Goal: Transaction & Acquisition: Subscribe to service/newsletter

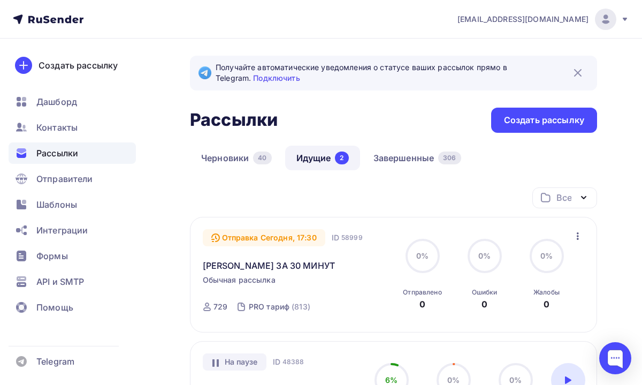
click at [74, 153] on span "Рассылки" at bounding box center [57, 153] width 42 height 13
click at [78, 127] on div "Контакты" at bounding box center [72, 127] width 127 height 21
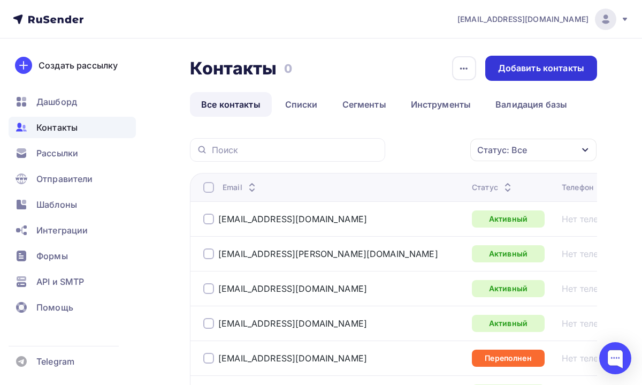
click at [516, 75] on div "Добавить контакты" at bounding box center [542, 68] width 112 height 25
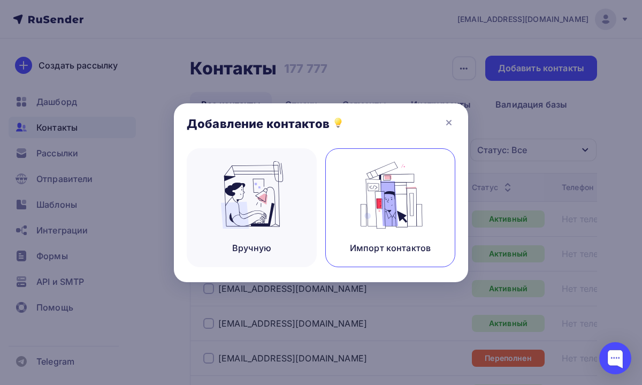
click at [369, 190] on img at bounding box center [391, 194] width 72 height 67
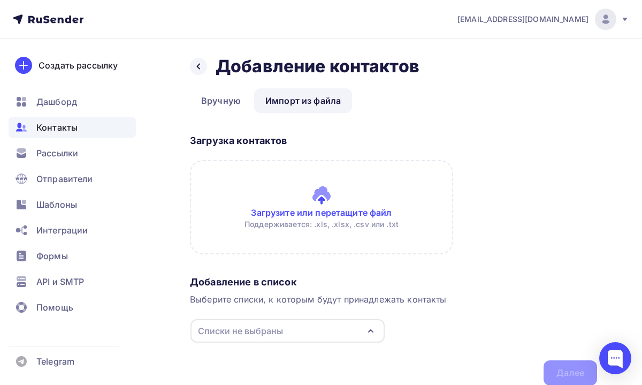
click at [320, 200] on input "file" at bounding box center [321, 207] width 263 height 94
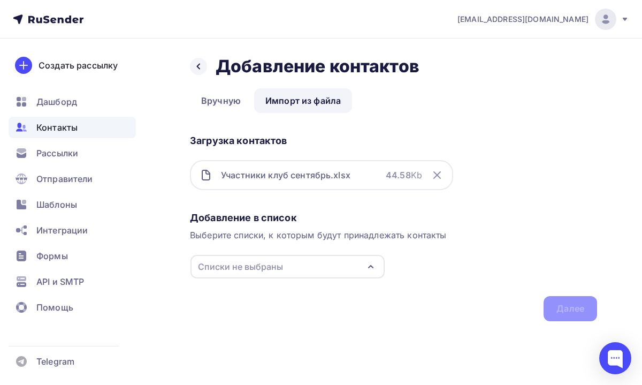
click at [321, 277] on div "Списки не выбраны" at bounding box center [288, 267] width 194 height 24
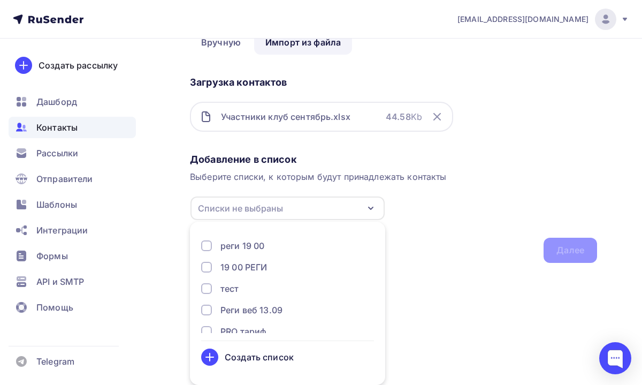
click at [267, 354] on div "Создать список" at bounding box center [259, 357] width 69 height 13
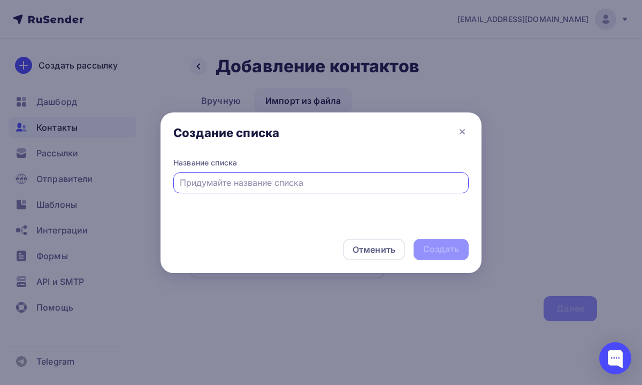
scroll to position [0, 0]
type input "В"
type input "Участники Клуб сентябрь"
click at [444, 255] on div "Создать" at bounding box center [441, 249] width 55 height 21
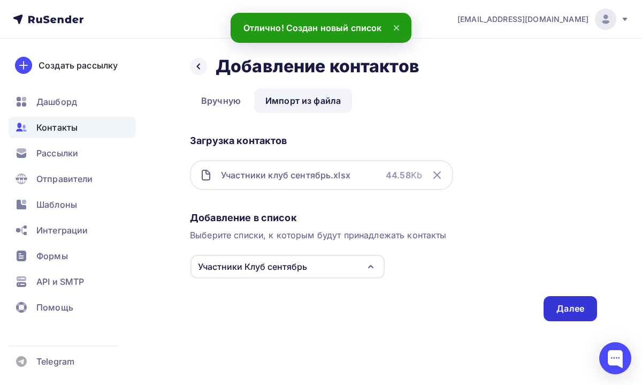
click at [555, 311] on div "Далее" at bounding box center [571, 308] width 54 height 25
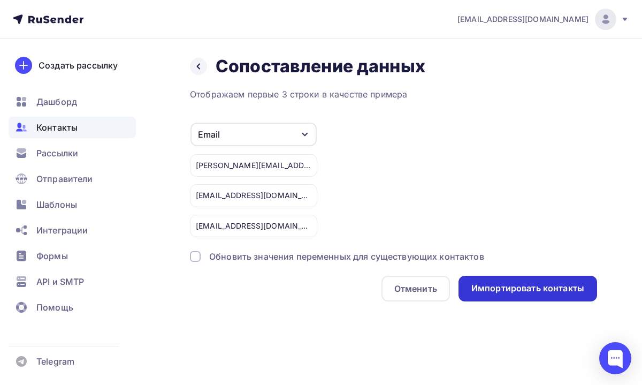
click at [491, 290] on div "Импортировать контакты" at bounding box center [528, 288] width 113 height 12
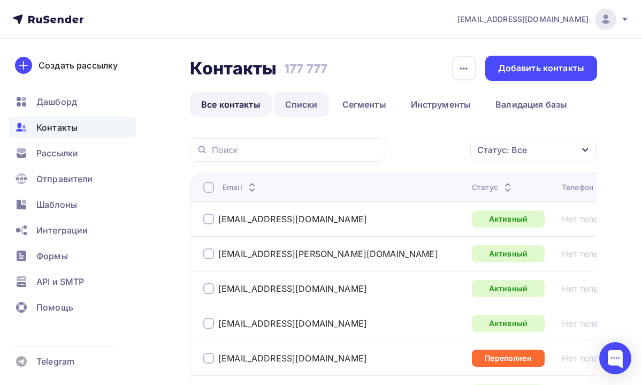
click at [307, 102] on link "Списки" at bounding box center [301, 104] width 55 height 25
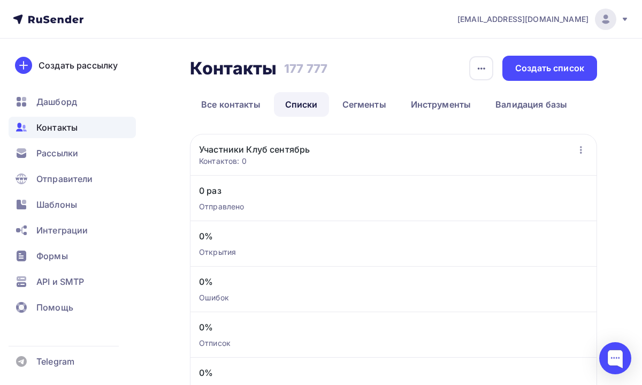
click at [278, 155] on link "Участники Клуб сентябрь" at bounding box center [254, 149] width 111 height 13
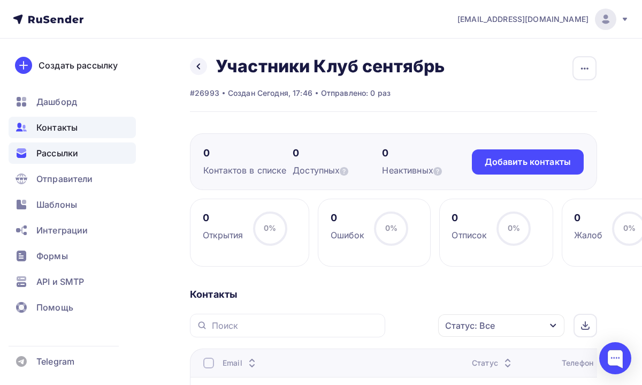
click at [81, 154] on div "Рассылки" at bounding box center [72, 152] width 127 height 21
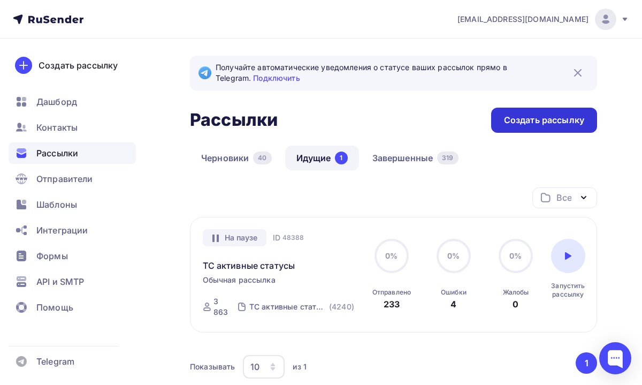
click at [518, 126] on div "Создать рассылку" at bounding box center [544, 120] width 106 height 25
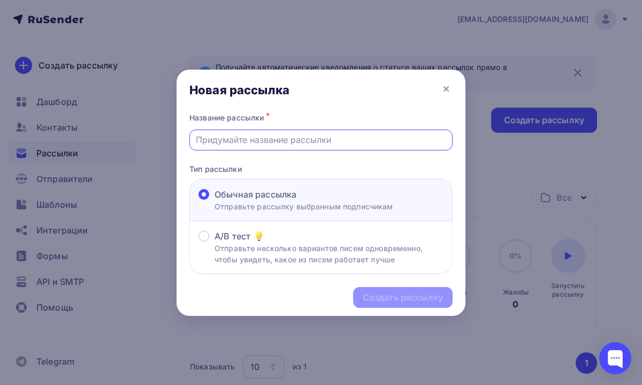
click at [331, 146] on input "text" at bounding box center [321, 139] width 251 height 13
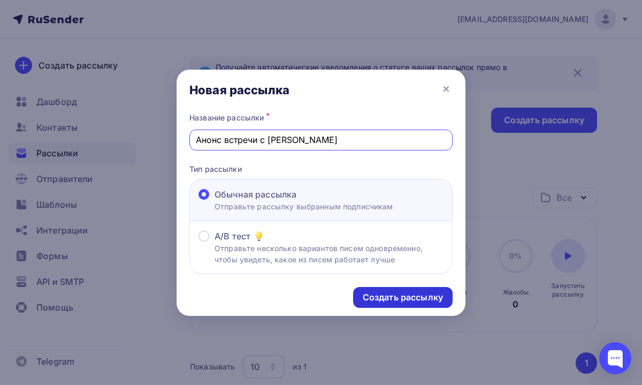
type input "Анонс встречи с ЛБ"
click at [415, 294] on div "Создать рассылку" at bounding box center [403, 297] width 80 height 12
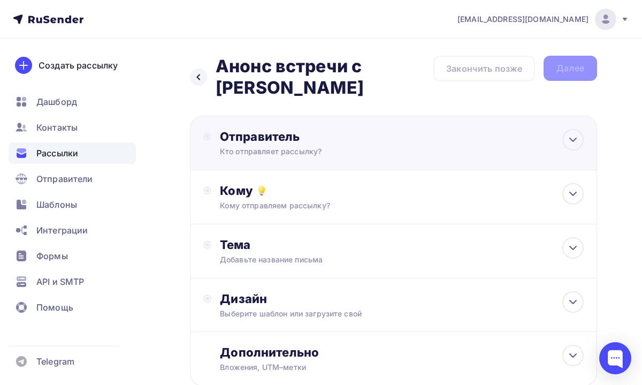
click at [410, 146] on div "Кто отправляет рассылку?" at bounding box center [324, 151] width 209 height 11
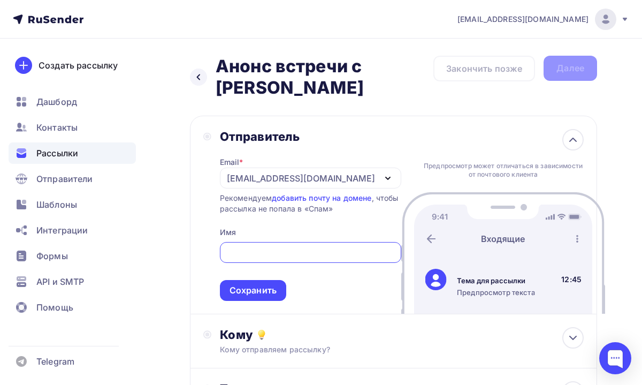
click at [305, 172] on div "[EMAIL_ADDRESS][DOMAIN_NAME]" at bounding box center [301, 178] width 148 height 13
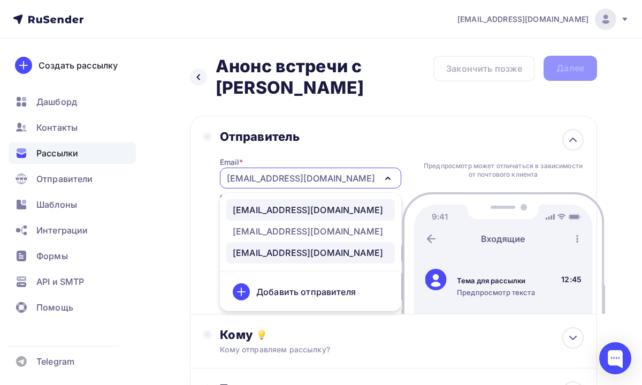
click at [277, 203] on div "info@ut-newlightconsult.com" at bounding box center [308, 209] width 150 height 13
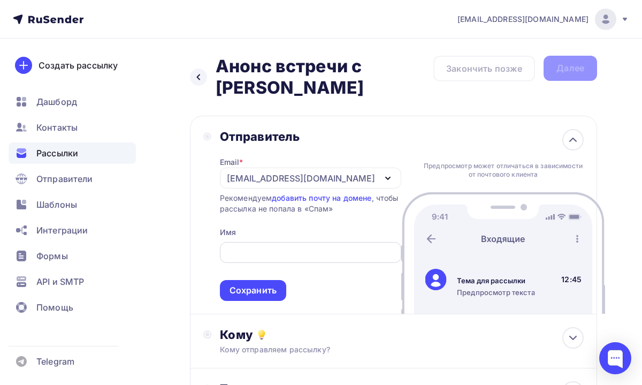
click at [274, 246] on input "text" at bounding box center [310, 252] width 169 height 13
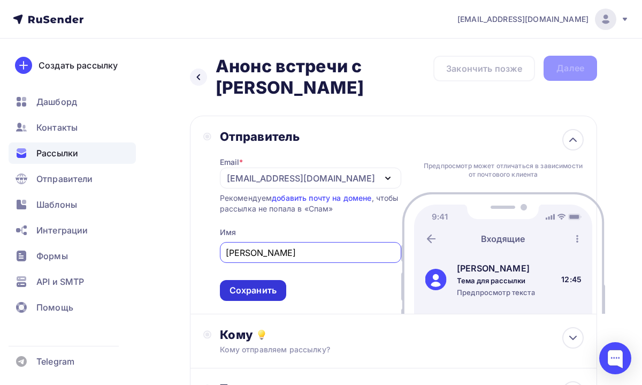
type input "Леонид Тальпис"
click at [267, 284] on div "Сохранить" at bounding box center [253, 290] width 47 height 12
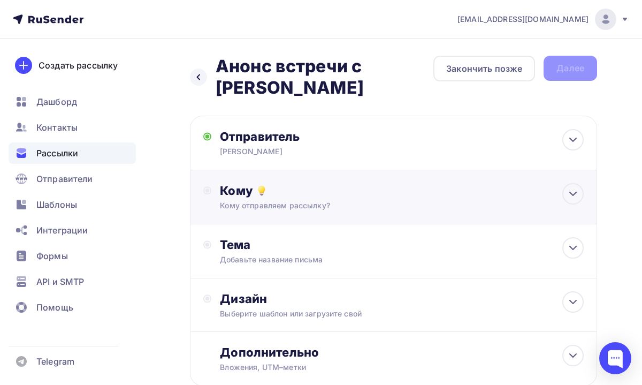
click at [321, 195] on div "Кому Кому отправляем рассылку? Списки получателей Выберите список Все списки id…" at bounding box center [393, 197] width 407 height 54
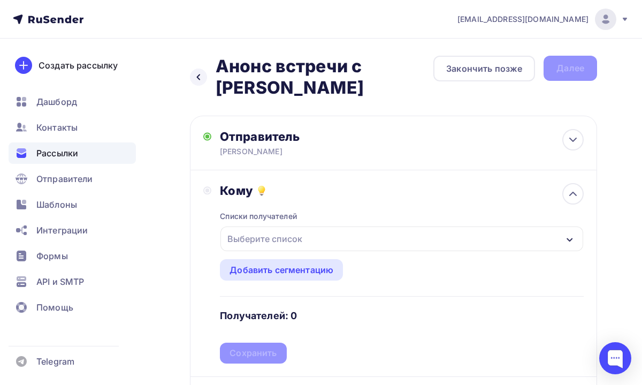
click at [302, 229] on div "Выберите список" at bounding box center [265, 238] width 84 height 19
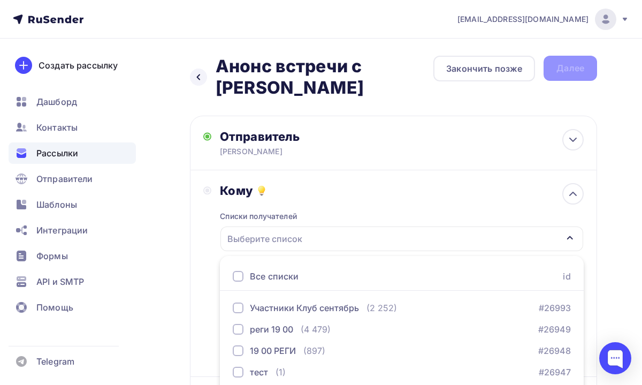
scroll to position [132, 0]
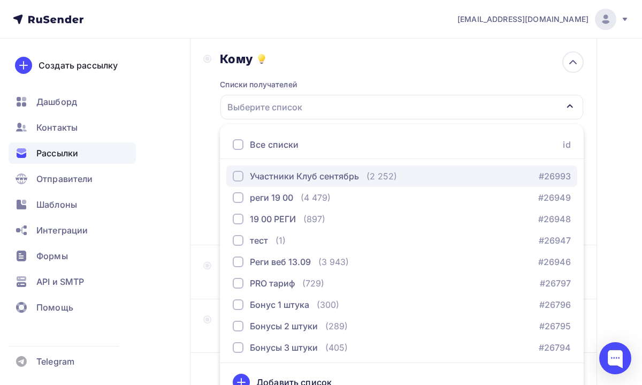
click at [306, 170] on div "Участники Клуб сентябрь" at bounding box center [304, 176] width 109 height 13
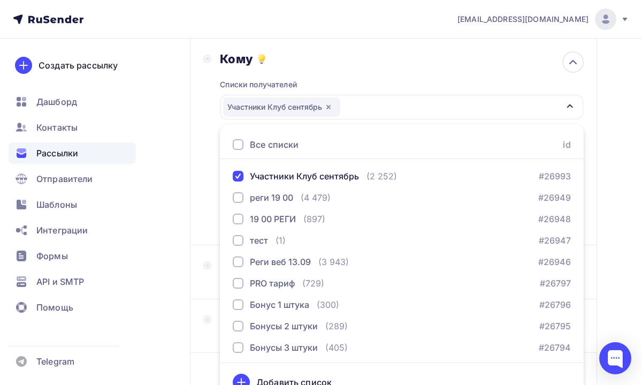
click at [616, 201] on div "Назад Анонс встречи с ЛБ Анонс встречи с ЛБ Закончить позже Далее Отправитель Л…" at bounding box center [321, 191] width 642 height 569
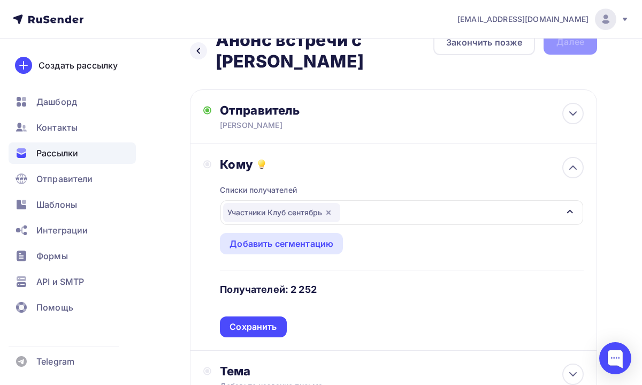
scroll to position [25, 0]
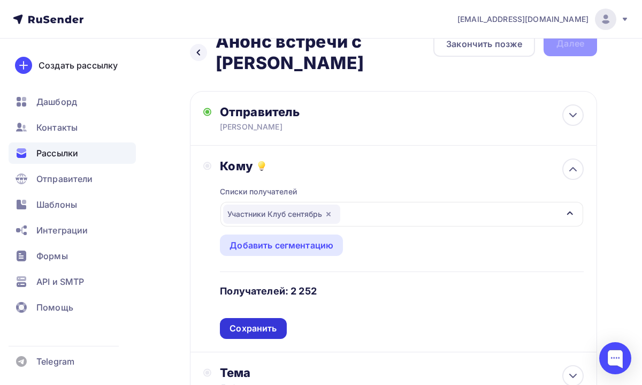
click at [257, 322] on div "Сохранить" at bounding box center [253, 328] width 47 height 12
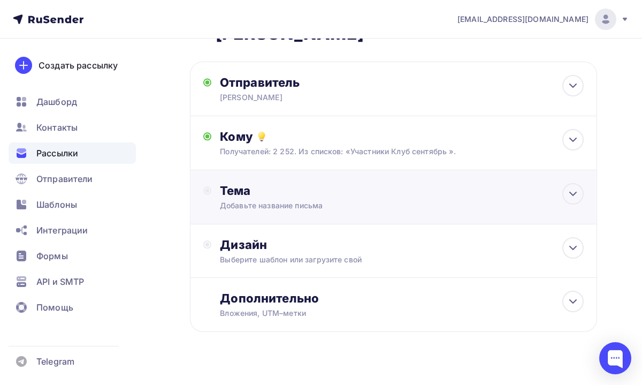
click at [324, 200] on div "Добавьте название письма" at bounding box center [315, 205] width 191 height 11
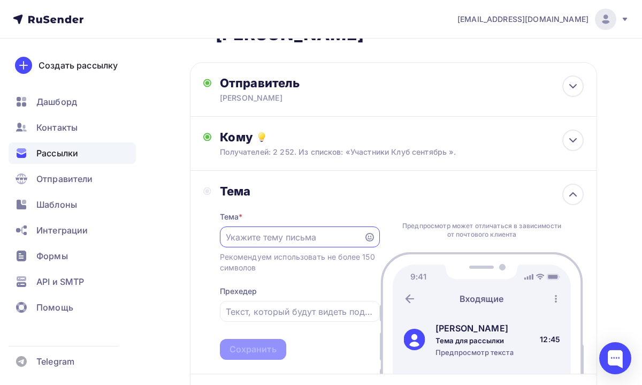
scroll to position [0, 0]
click at [333, 231] on input "text" at bounding box center [292, 237] width 132 height 13
paste input "Встреча с Леонидом Борисовичем уже завтра!"
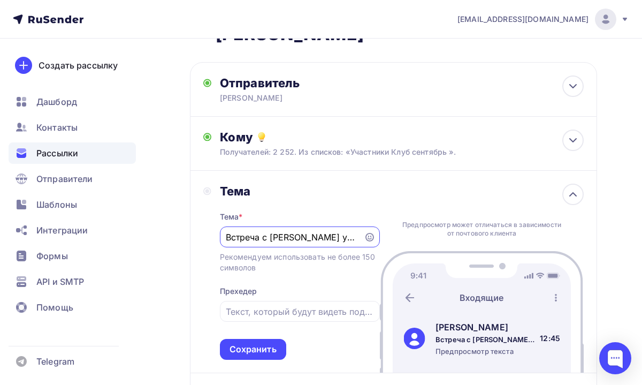
scroll to position [0, 69]
click at [263, 231] on input "Встреча с Леонидом Борисовичем уже завтра!" at bounding box center [292, 237] width 132 height 13
type input "Встреча с Леонидом Борисовичем уже завтра!"
click at [251, 343] on div "Сохранить" at bounding box center [253, 349] width 47 height 12
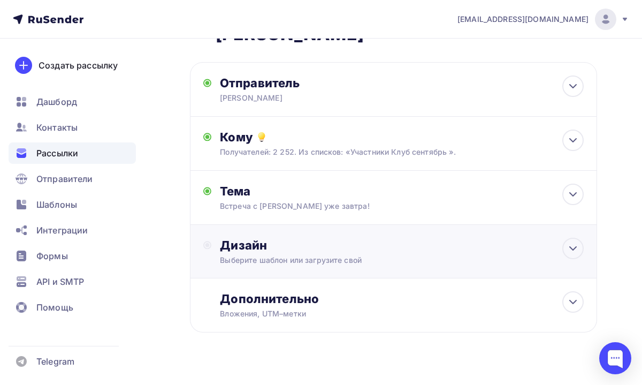
click at [303, 250] on div "Дизайн Выберите шаблон или загрузите свой" at bounding box center [393, 258] width 381 height 40
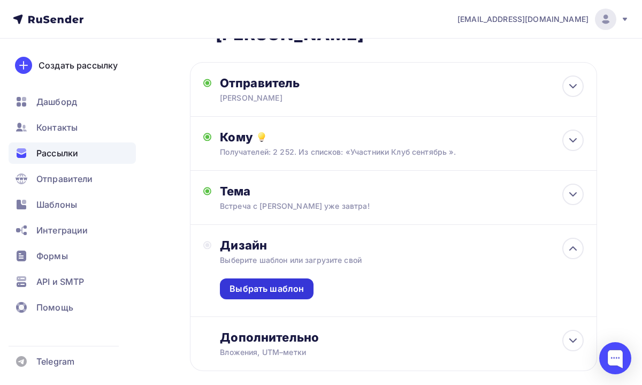
click at [277, 278] on div "Выбрать шаблон" at bounding box center [267, 288] width 94 height 21
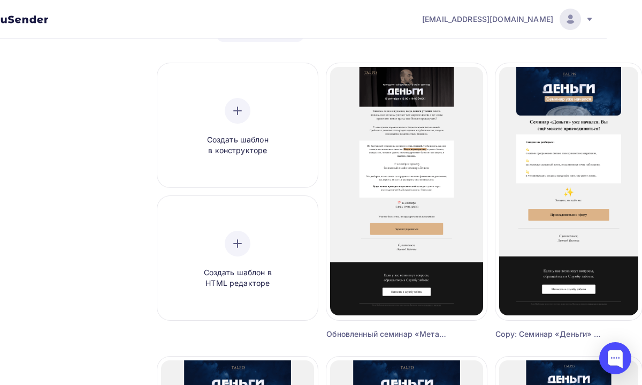
scroll to position [0, 36]
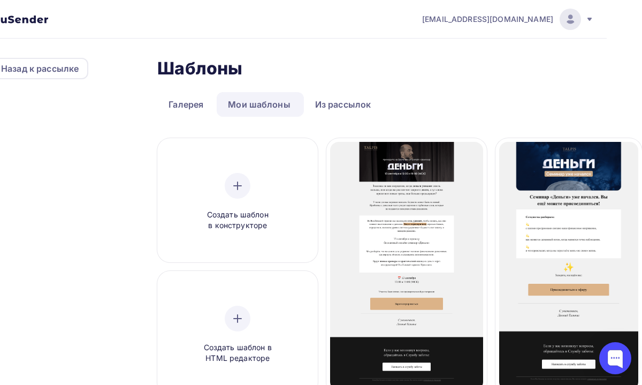
click at [281, 103] on link "Мои шаблоны" at bounding box center [259, 104] width 85 height 25
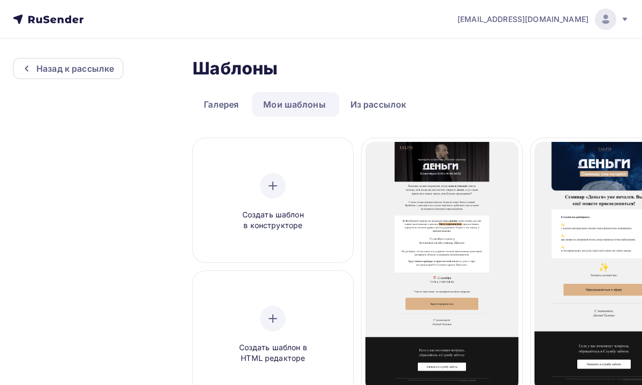
scroll to position [1284, 0]
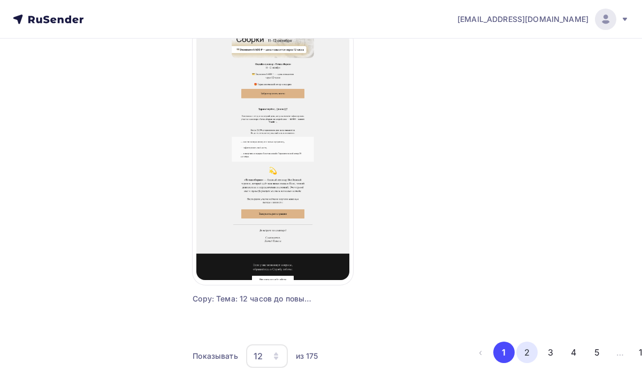
click at [529, 354] on button "2" at bounding box center [527, 352] width 21 height 21
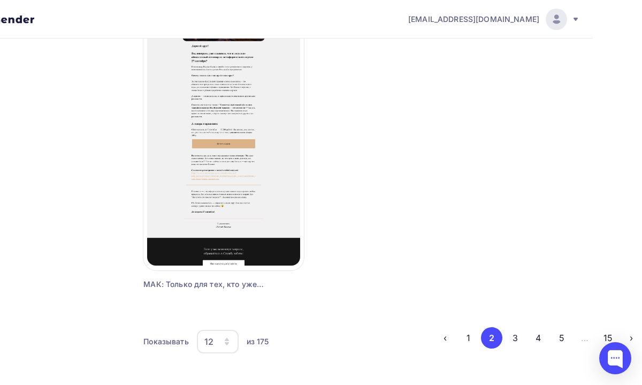
scroll to position [1300, 50]
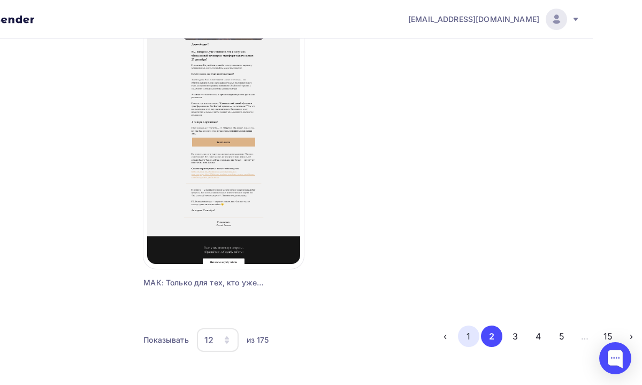
click at [466, 331] on button "1" at bounding box center [468, 335] width 21 height 21
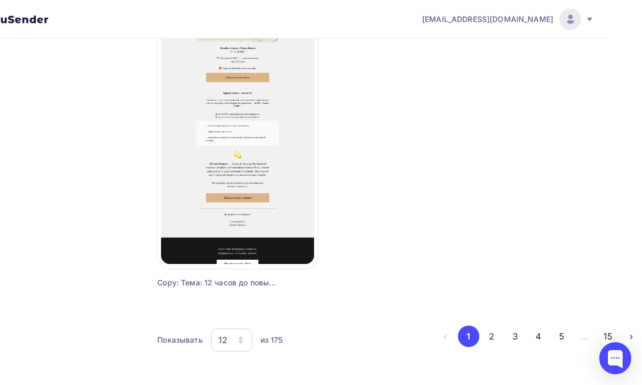
scroll to position [1300, 36]
click at [469, 337] on button "1" at bounding box center [468, 335] width 21 height 21
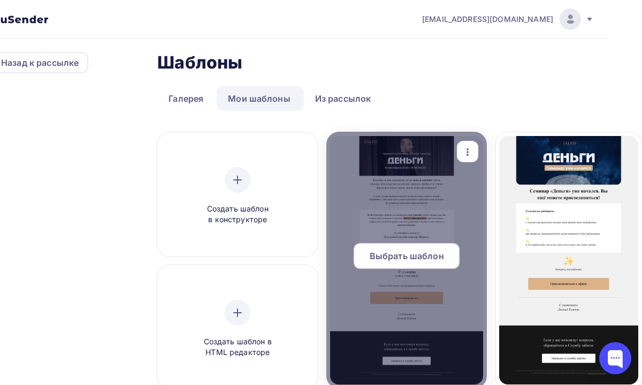
scroll to position [0, 36]
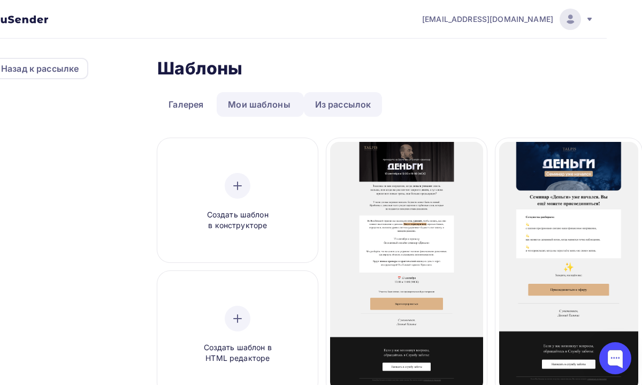
click at [336, 100] on link "Из рассылок" at bounding box center [343, 104] width 79 height 25
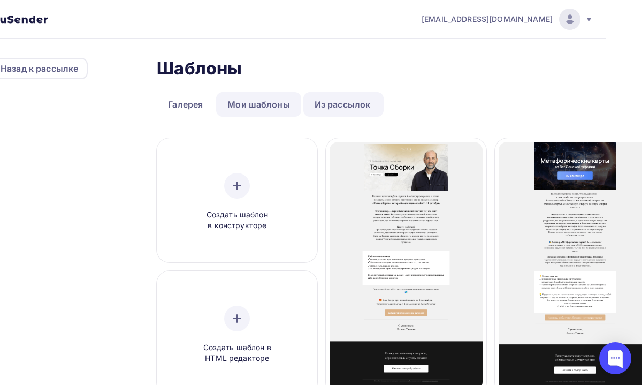
click at [265, 112] on link "Мои шаблоны" at bounding box center [258, 104] width 85 height 25
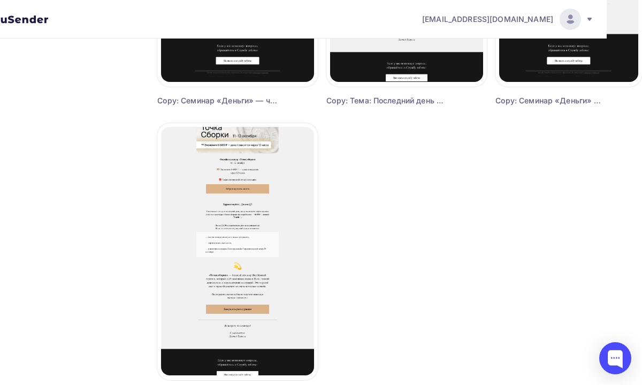
scroll to position [1300, 36]
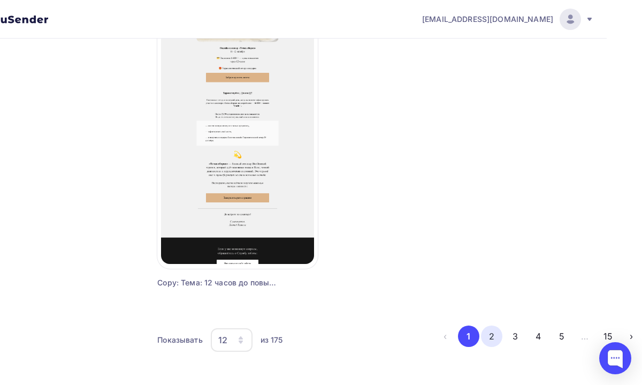
click at [498, 343] on button "2" at bounding box center [491, 335] width 21 height 21
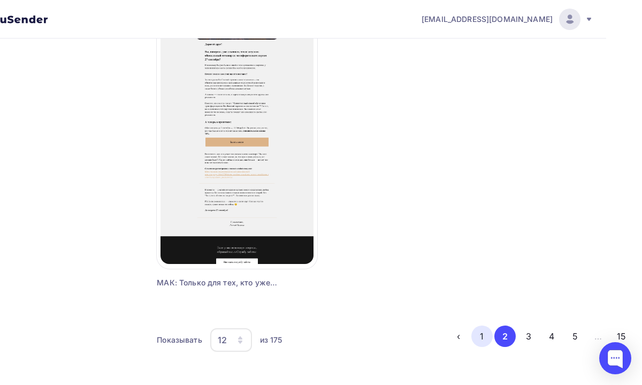
click at [482, 335] on button "1" at bounding box center [482, 335] width 21 height 21
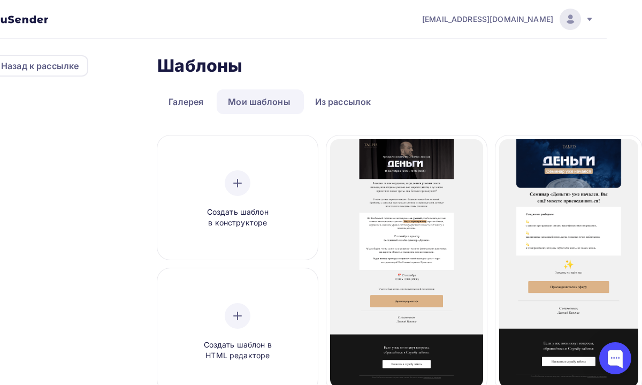
scroll to position [0, 36]
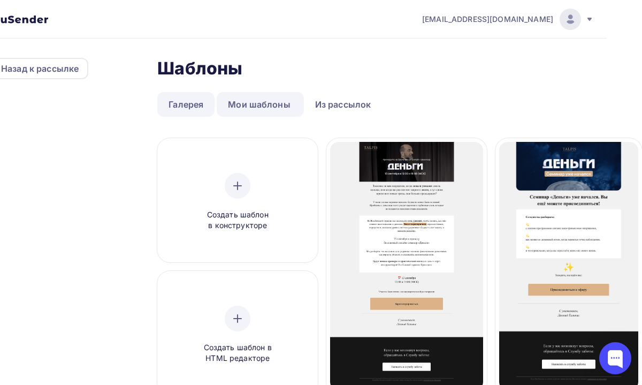
click at [188, 102] on link "Галерея" at bounding box center [185, 104] width 57 height 25
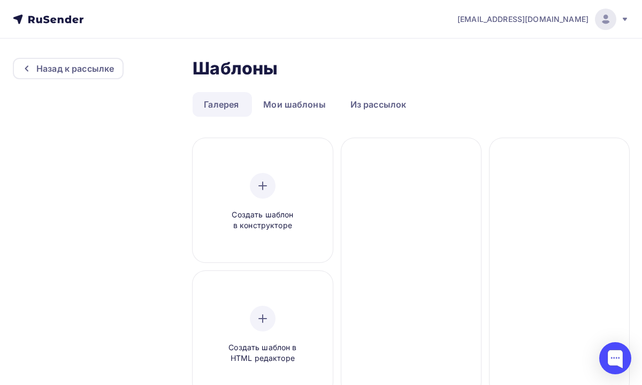
scroll to position [0, 0]
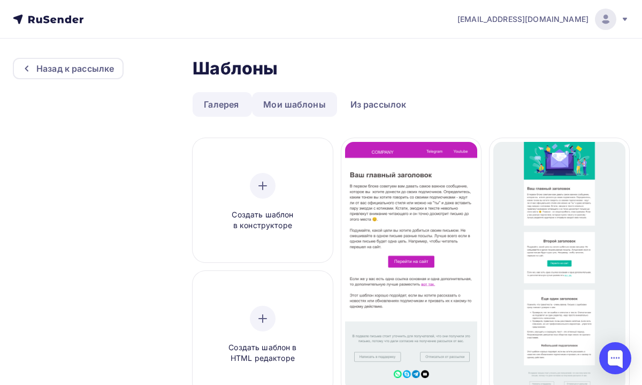
click at [290, 103] on link "Мои шаблоны" at bounding box center [294, 104] width 85 height 25
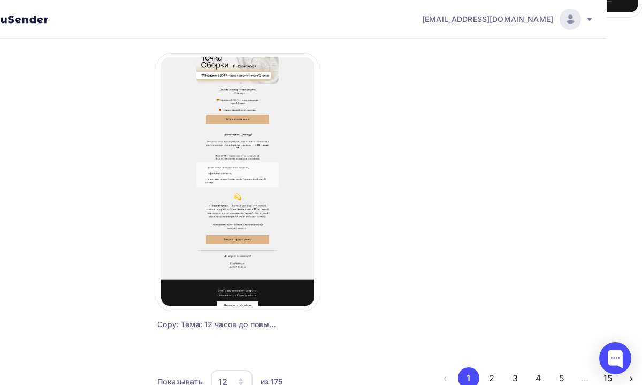
scroll to position [1285, 36]
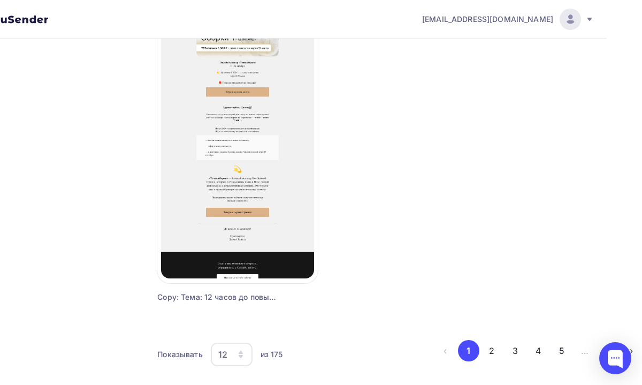
click at [234, 354] on div "12" at bounding box center [232, 355] width 42 height 24
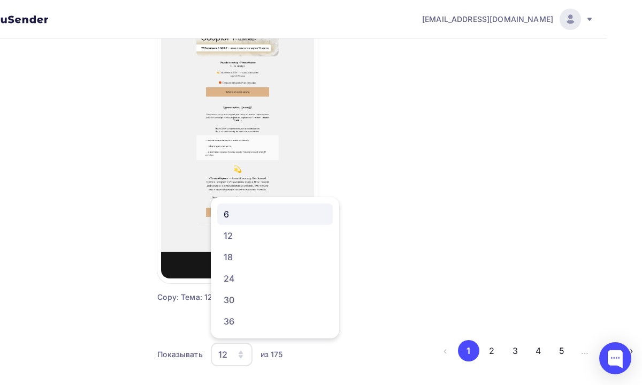
click at [246, 216] on div "6" at bounding box center [275, 214] width 103 height 13
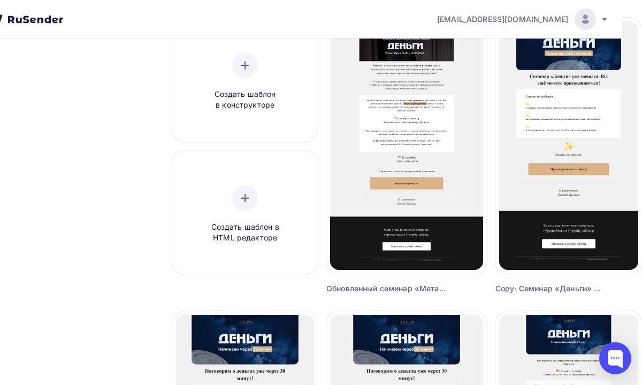
scroll to position [0, 21]
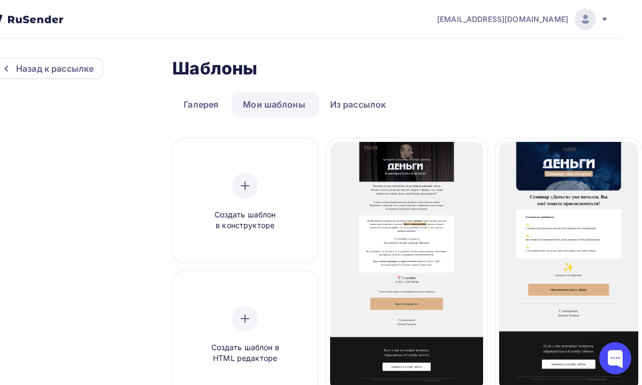
click at [520, 16] on span "[EMAIL_ADDRESS][DOMAIN_NAME]" at bounding box center [502, 19] width 131 height 11
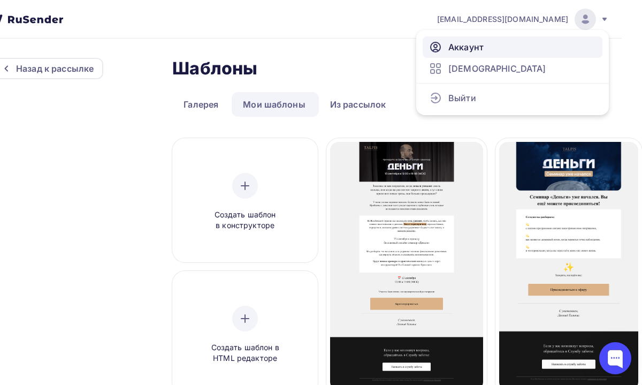
click at [487, 47] on link "Аккаунт" at bounding box center [513, 46] width 180 height 21
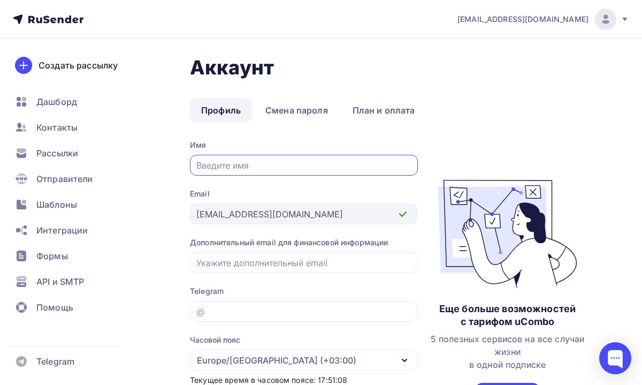
click at [557, 14] on span "[EMAIL_ADDRESS][DOMAIN_NAME]" at bounding box center [523, 19] width 131 height 11
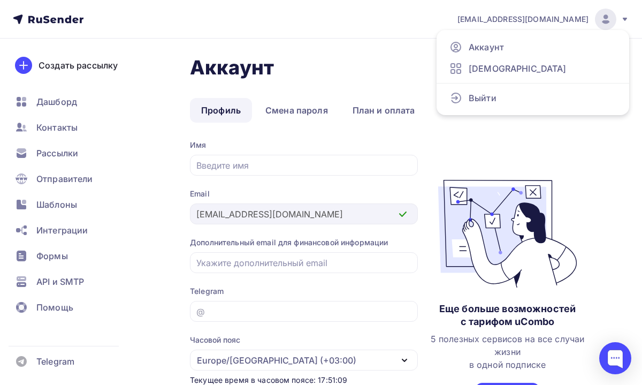
click at [520, 126] on div "Аккаунт Профиль Смена пароля План и оплата Профиль Смена пароля План и оплата И…" at bounding box center [393, 250] width 407 height 388
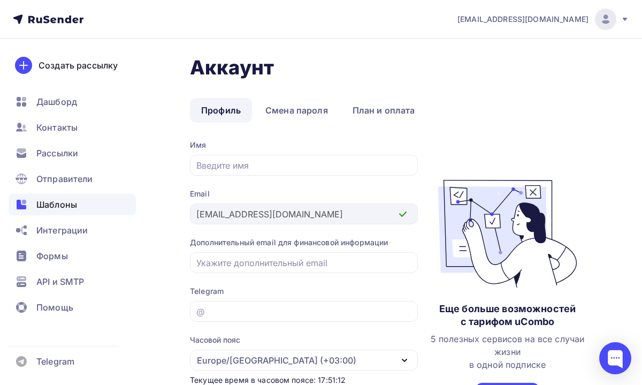
click at [66, 201] on span "Шаблоны" at bounding box center [56, 204] width 41 height 13
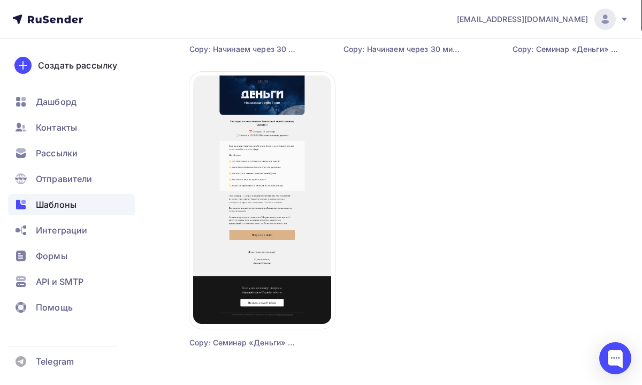
scroll to position [685, 1]
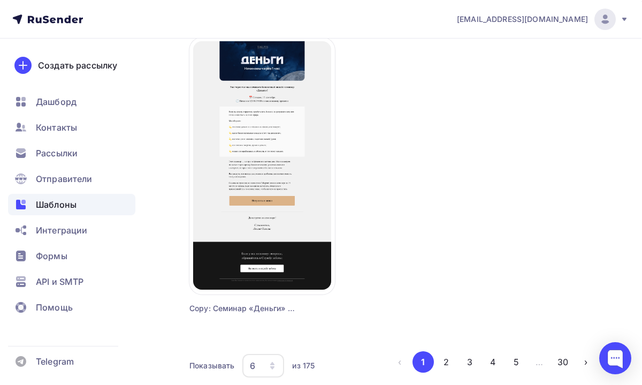
click at [93, 206] on div "Шаблоны" at bounding box center [71, 204] width 127 height 21
click at [77, 205] on div "Шаблоны" at bounding box center [71, 204] width 127 height 21
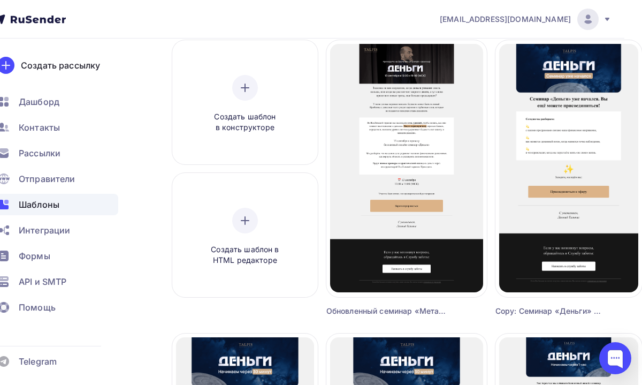
scroll to position [0, 18]
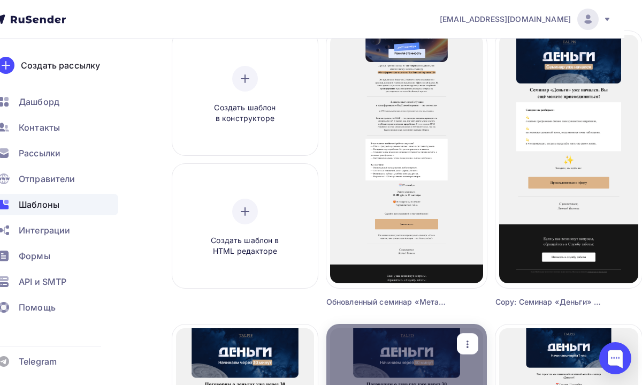
scroll to position [0, 18]
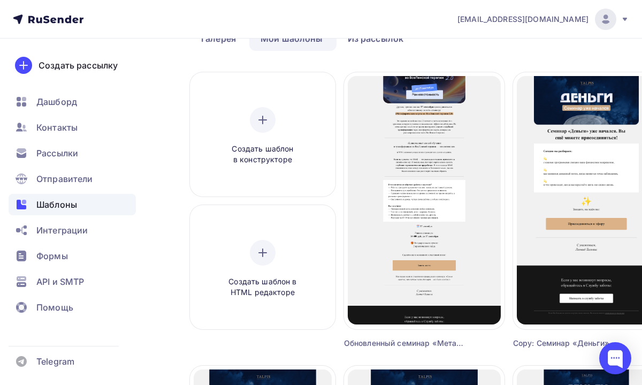
scroll to position [67, 0]
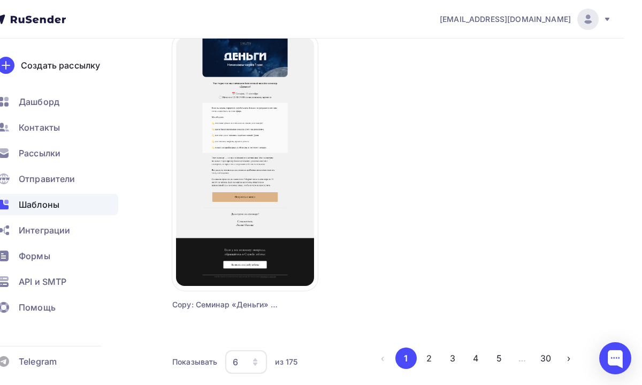
scroll to position [734, 18]
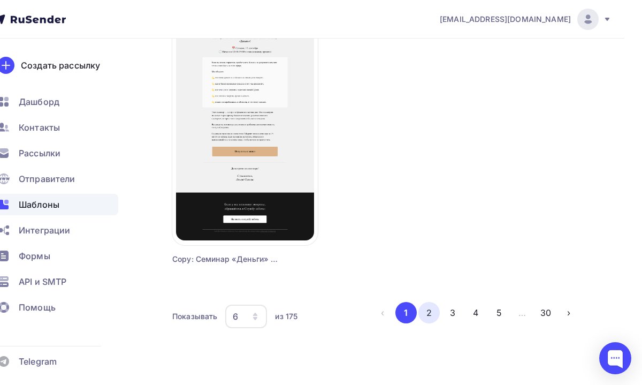
click at [426, 310] on button "2" at bounding box center [429, 312] width 21 height 21
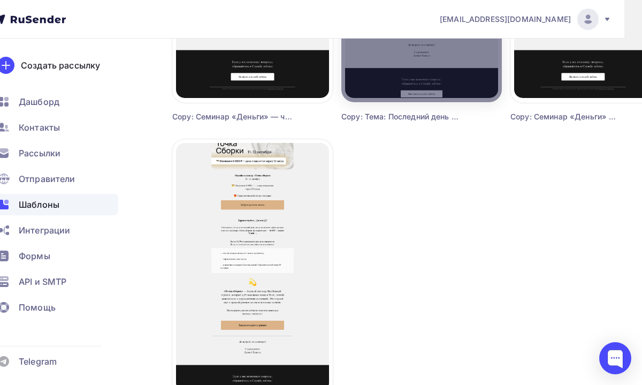
scroll to position [687, 18]
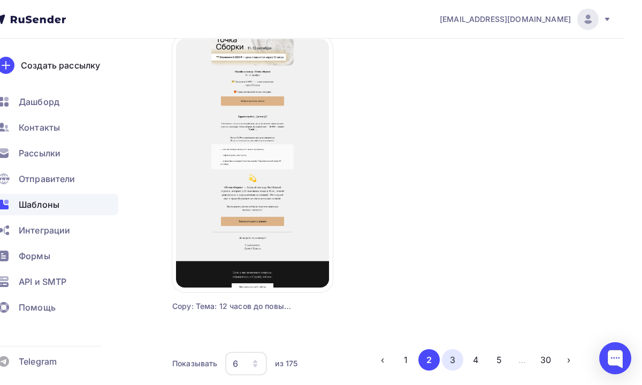
click at [444, 360] on button "3" at bounding box center [452, 359] width 21 height 21
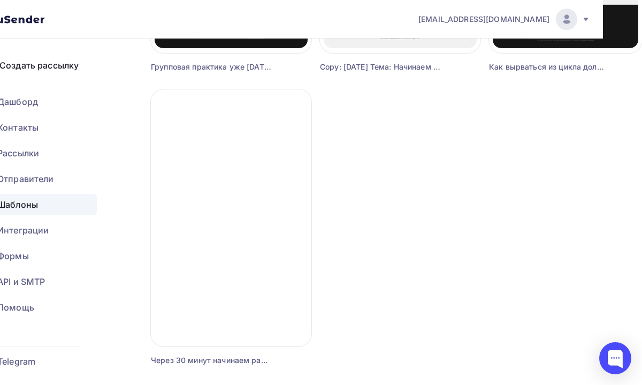
scroll to position [734, 39]
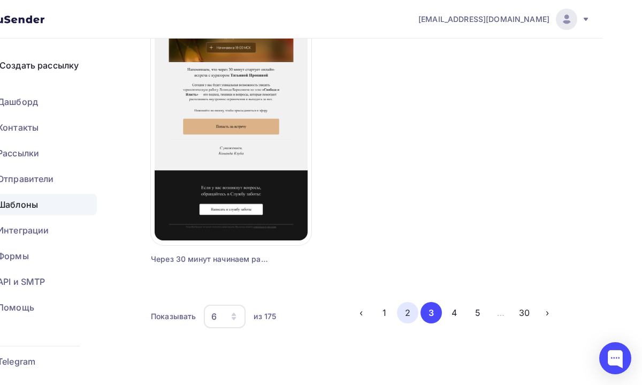
click at [412, 313] on button "2" at bounding box center [407, 312] width 21 height 21
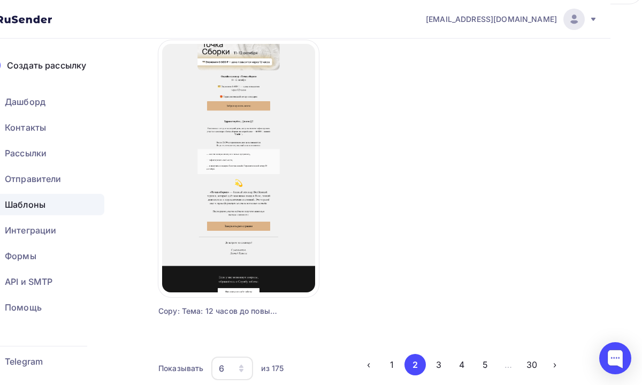
scroll to position [734, 32]
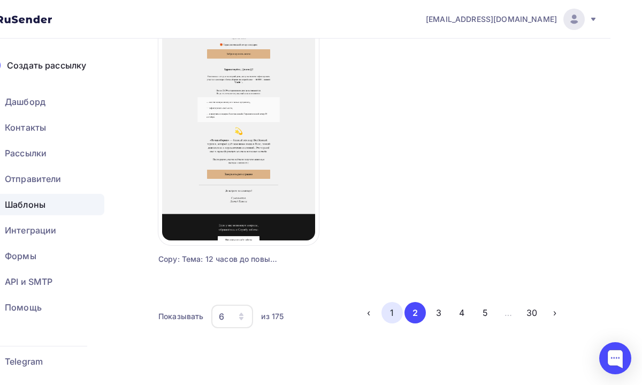
click at [389, 312] on button "1" at bounding box center [392, 312] width 21 height 21
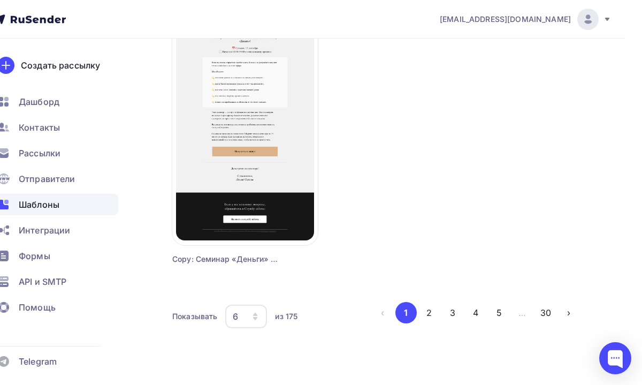
click at [403, 314] on button "1" at bounding box center [406, 312] width 21 height 21
click at [407, 309] on button "1" at bounding box center [406, 312] width 21 height 21
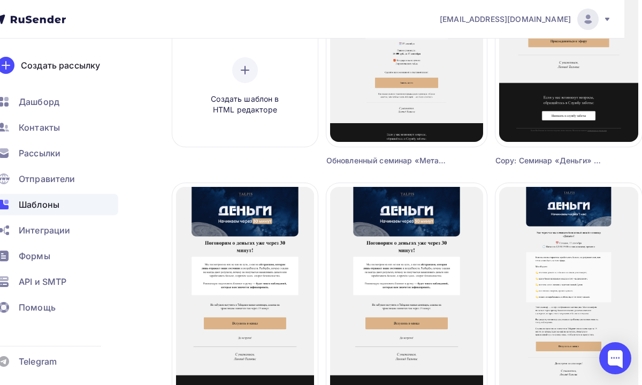
scroll to position [0, 18]
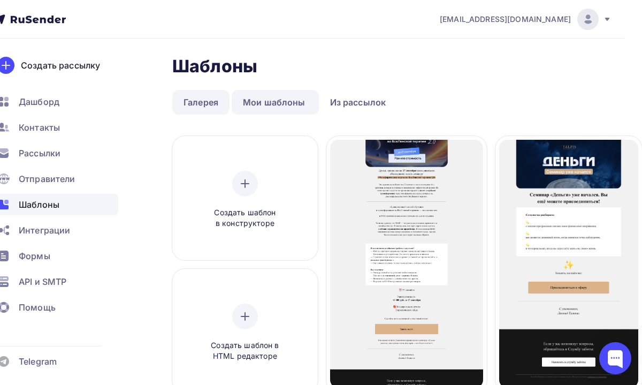
click at [217, 97] on link "Галерея" at bounding box center [200, 102] width 57 height 25
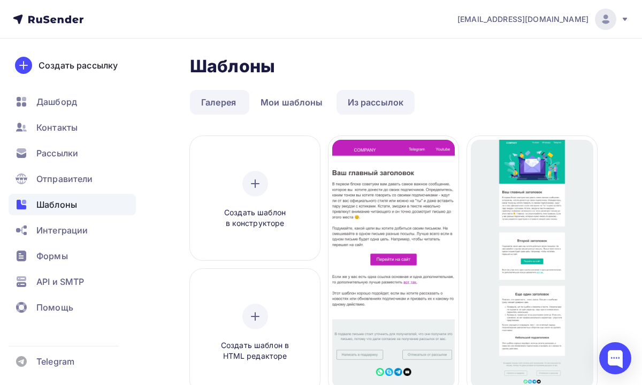
click at [351, 100] on link "Из рассылок" at bounding box center [376, 102] width 79 height 25
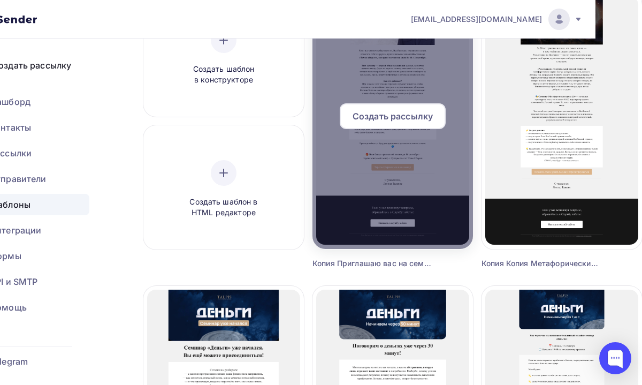
scroll to position [0, 47]
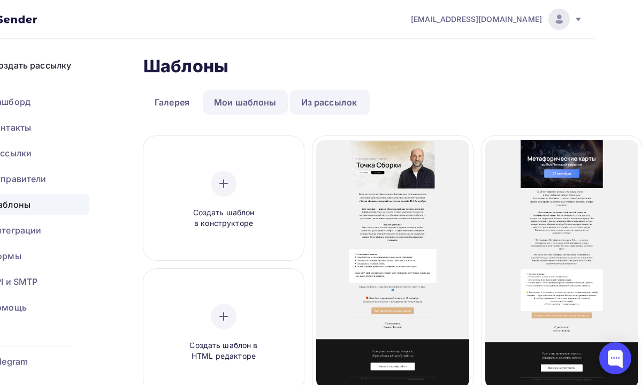
click at [262, 104] on link "Мои шаблоны" at bounding box center [245, 102] width 85 height 25
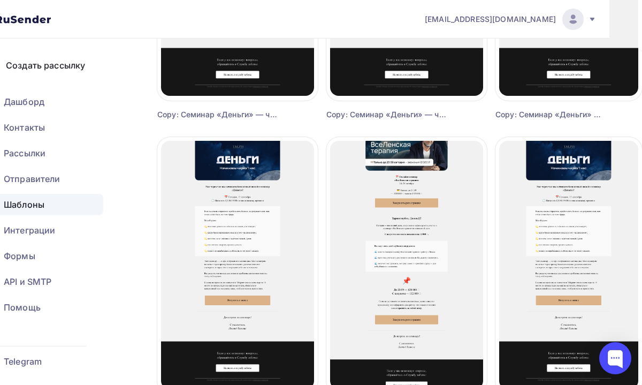
scroll to position [883, 33]
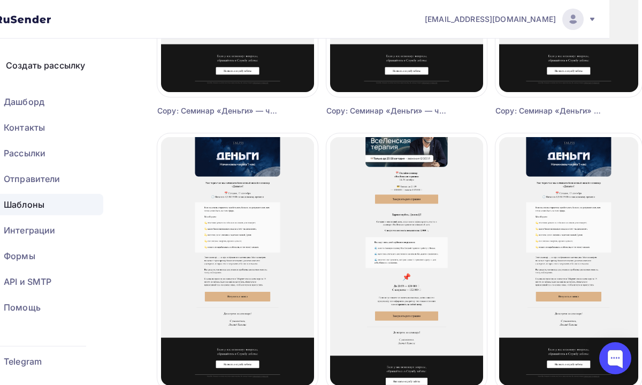
click at [41, 205] on span "Шаблоны" at bounding box center [24, 204] width 41 height 13
click at [34, 204] on span "Шаблоны" at bounding box center [24, 204] width 41 height 13
click at [43, 185] on span "Отправители" at bounding box center [32, 178] width 57 height 13
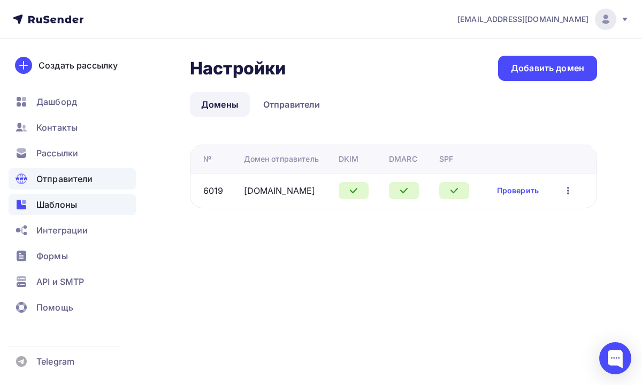
click at [38, 206] on span "Шаблоны" at bounding box center [56, 204] width 41 height 13
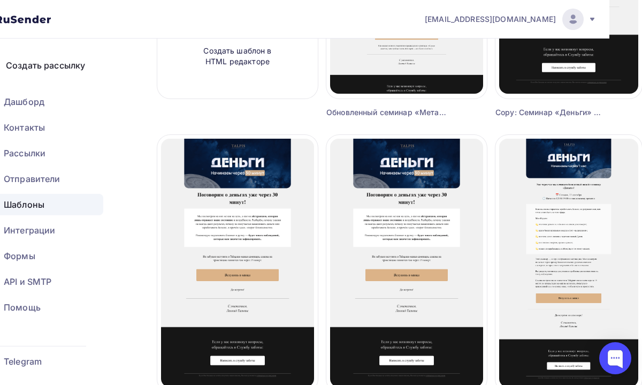
scroll to position [0, 33]
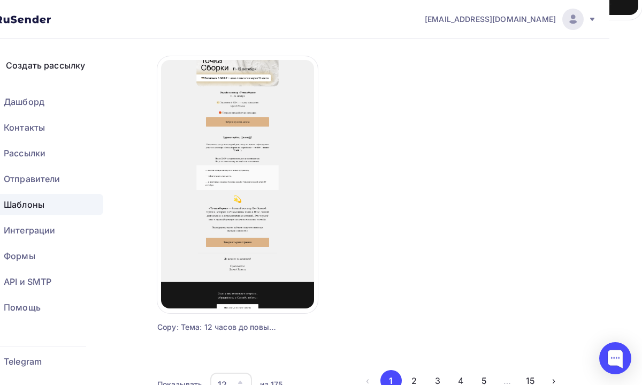
scroll to position [0, 33]
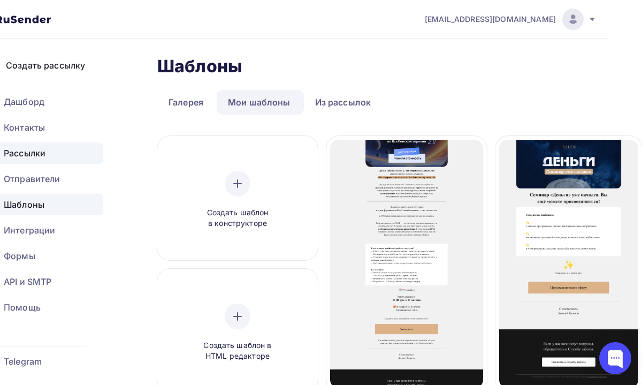
click at [46, 160] on div "Рассылки" at bounding box center [39, 152] width 127 height 21
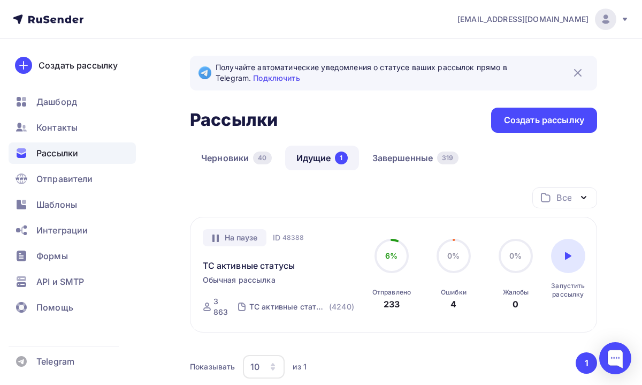
click at [240, 171] on div "Черновики 40 Идущие 1 Завершенные 319" at bounding box center [393, 167] width 407 height 42
click at [239, 158] on link "Черновики 40" at bounding box center [236, 158] width 93 height 25
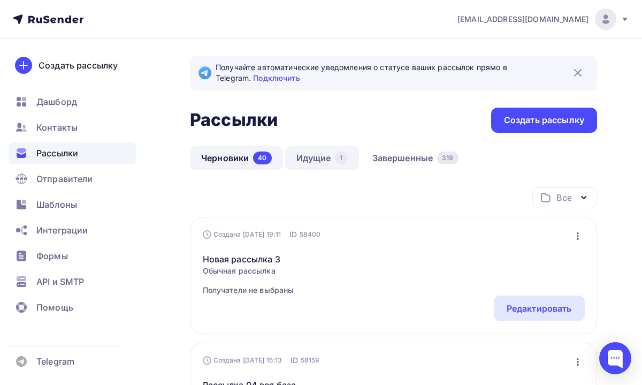
click at [322, 164] on link "Идущие 1" at bounding box center [322, 158] width 74 height 25
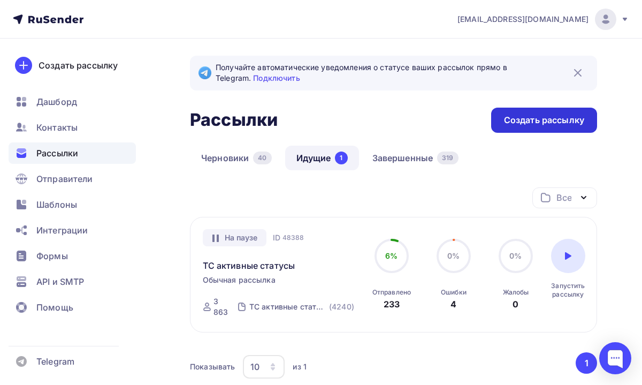
click at [556, 120] on div "Создать рассылку" at bounding box center [544, 120] width 80 height 12
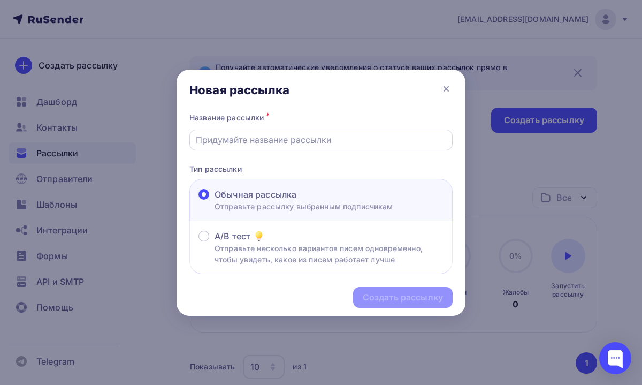
click at [332, 135] on input "text" at bounding box center [321, 139] width 251 height 13
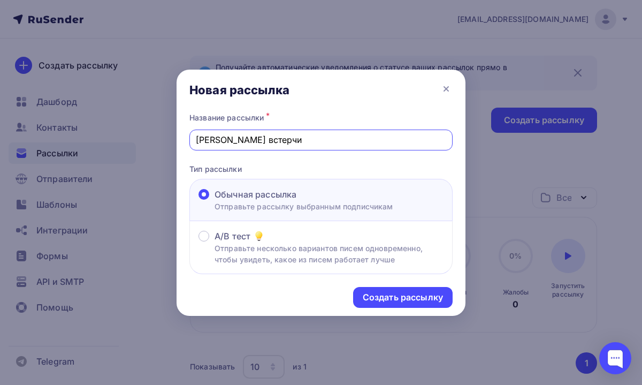
drag, startPoint x: 281, startPoint y: 141, endPoint x: 230, endPoint y: 140, distance: 50.9
click at [230, 140] on input "Анонс ЛБ встерчи" at bounding box center [321, 139] width 251 height 13
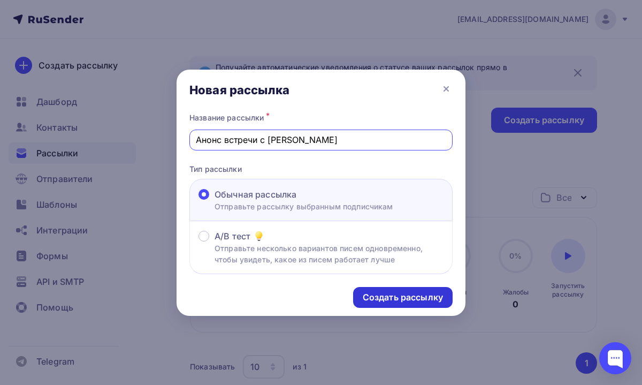
type input "Анонс встречи с ЛБ"
click at [373, 303] on div "Создать рассылку" at bounding box center [403, 297] width 80 height 12
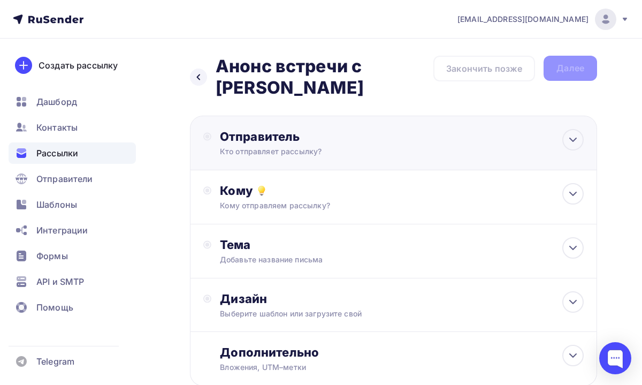
click at [485, 117] on div "Отправитель Кто отправляет рассылку? Email * tech@newlightconsult.com info@ut-n…" at bounding box center [393, 143] width 407 height 55
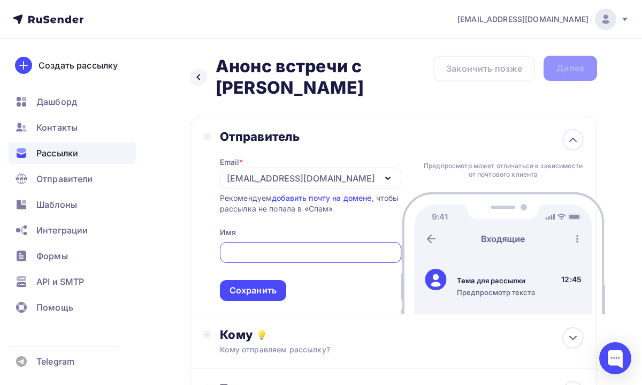
click at [340, 168] on div "[EMAIL_ADDRESS][DOMAIN_NAME]" at bounding box center [310, 178] width 181 height 21
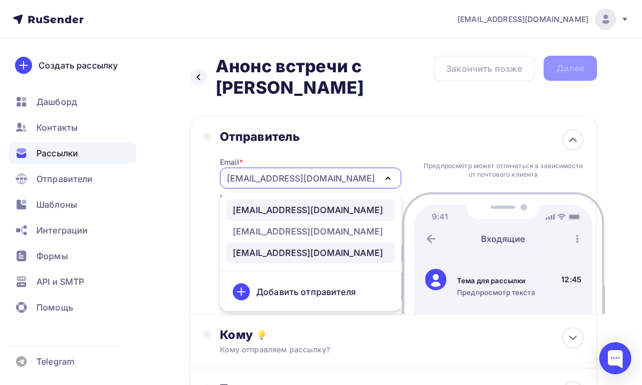
click at [306, 203] on div "info@ut-newlightconsult.com" at bounding box center [308, 209] width 150 height 13
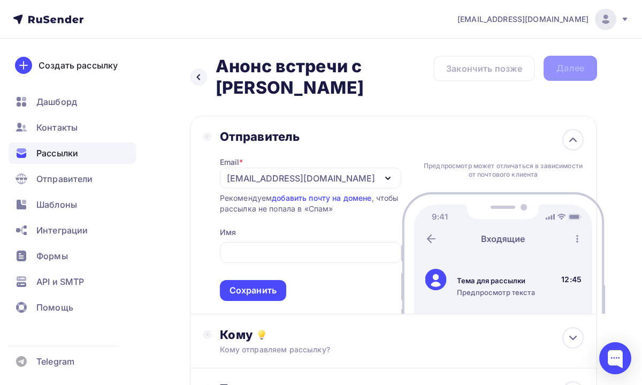
click at [283, 238] on span "Сохранить" at bounding box center [310, 269] width 181 height 63
click at [276, 246] on input "text" at bounding box center [310, 252] width 169 height 13
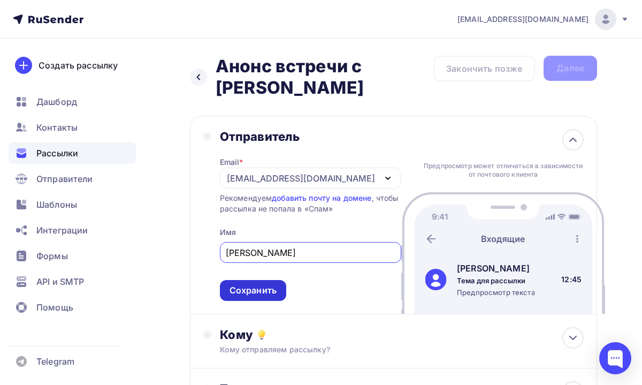
type input "Леонид Тальпис"
click at [264, 284] on div "Сохранить" at bounding box center [253, 290] width 47 height 12
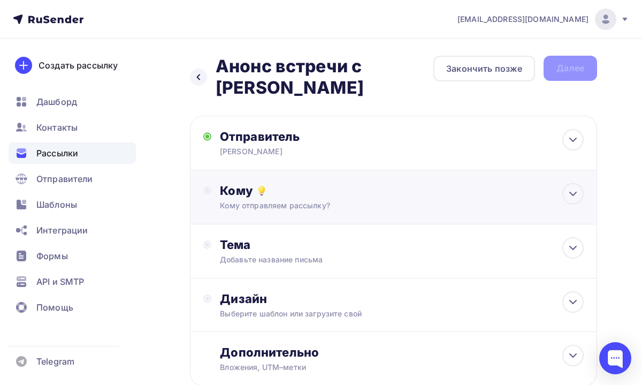
click at [358, 183] on div "Кому" at bounding box center [402, 190] width 364 height 15
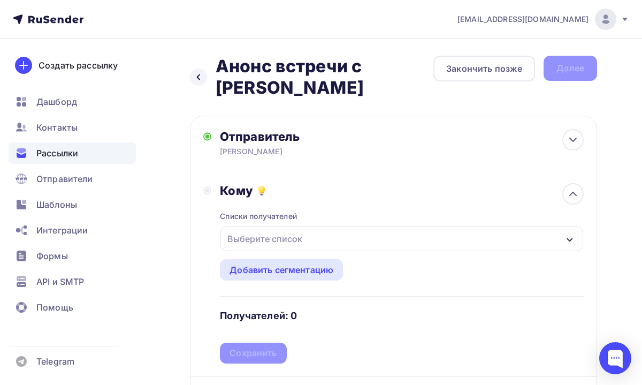
click at [317, 226] on div "Выберите список" at bounding box center [402, 238] width 363 height 25
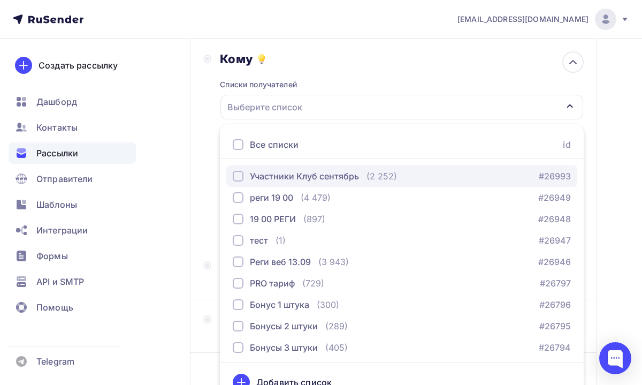
click at [336, 170] on div "Участники Клуб сентябрь" at bounding box center [304, 176] width 109 height 13
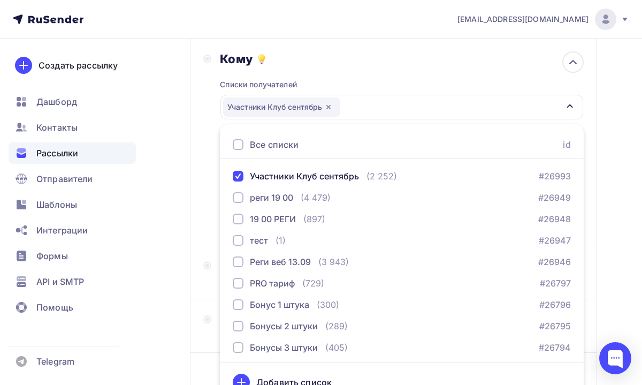
click at [618, 221] on div "Назад Анонс встречи с ЛБ Анонс встречи с ЛБ Закончить позже Далее Отправитель Л…" at bounding box center [321, 191] width 642 height 569
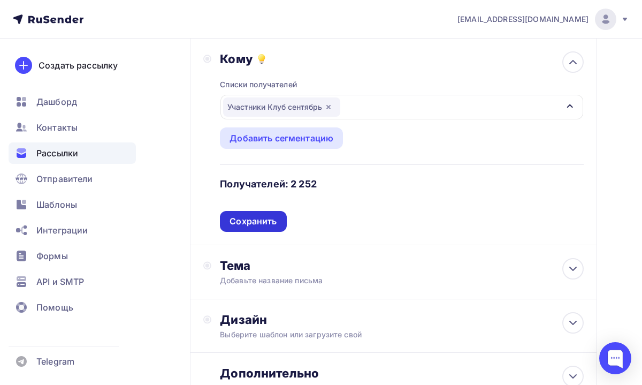
click at [254, 215] on div "Сохранить" at bounding box center [253, 221] width 47 height 12
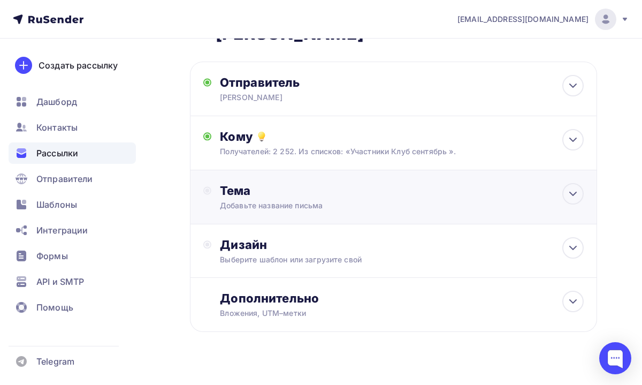
click at [281, 200] on div "Добавьте название письма" at bounding box center [315, 205] width 191 height 11
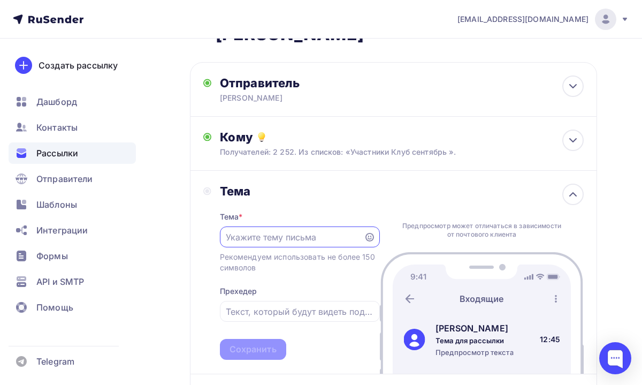
scroll to position [0, 0]
paste input "Встреча с Леонидом Борисовичем уже завтра!"
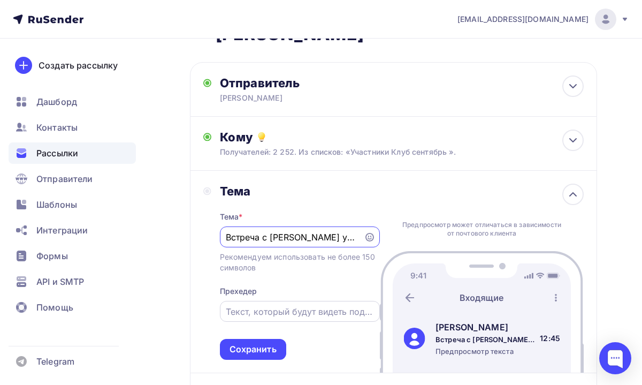
scroll to position [0, 69]
type input "Встреча с Леонидом Борисовичем уже завтра!"
click at [241, 343] on div "Сохранить" at bounding box center [253, 349] width 47 height 12
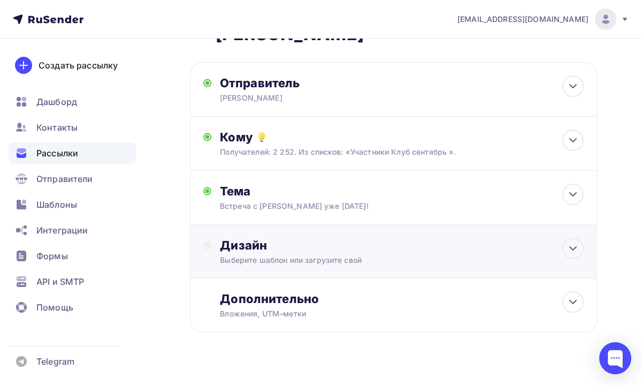
click at [293, 238] on div "Дизайн" at bounding box center [402, 245] width 364 height 15
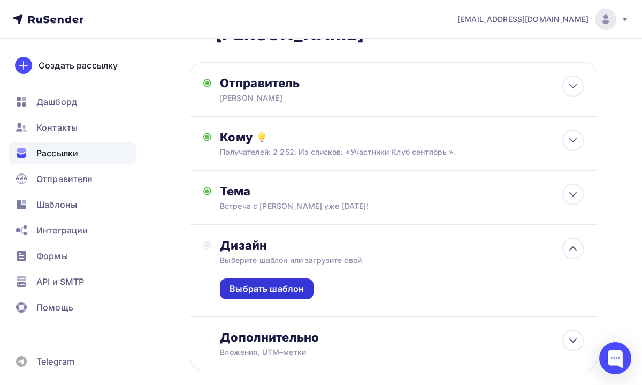
click at [281, 283] on div "Выбрать шаблон" at bounding box center [267, 289] width 74 height 12
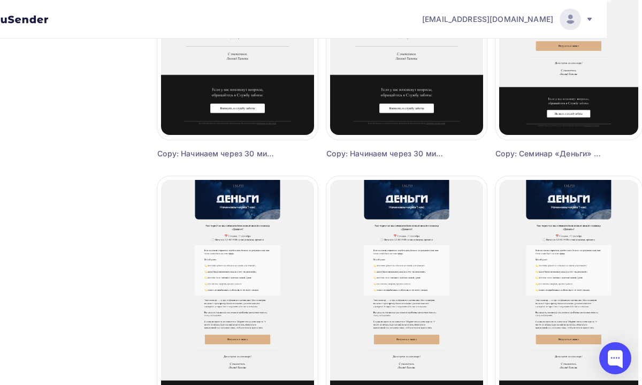
scroll to position [321, 36]
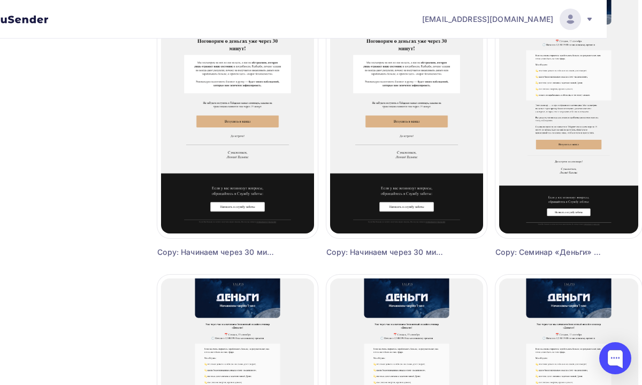
scroll to position [451, 36]
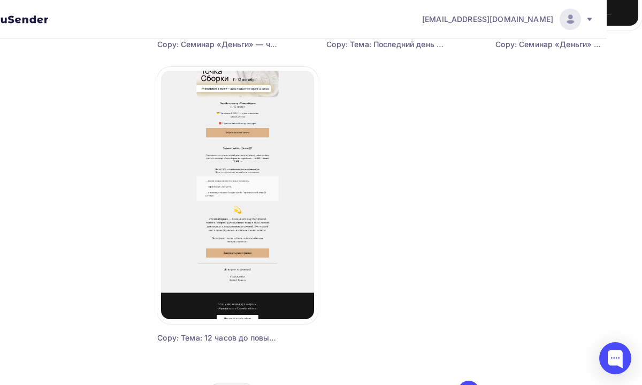
scroll to position [1300, 36]
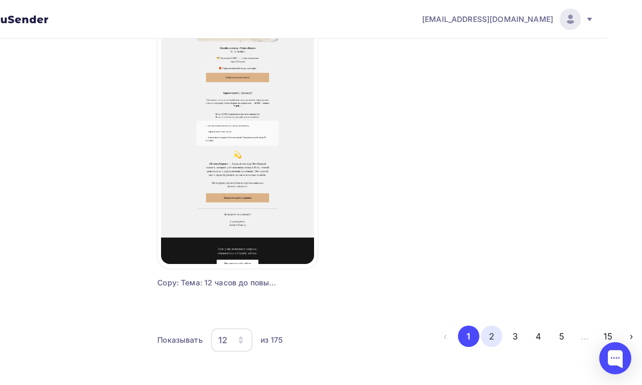
click at [494, 336] on button "2" at bounding box center [491, 335] width 21 height 21
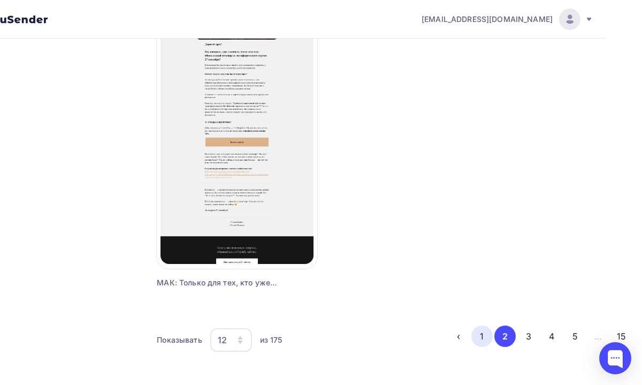
click at [487, 334] on button "1" at bounding box center [482, 335] width 21 height 21
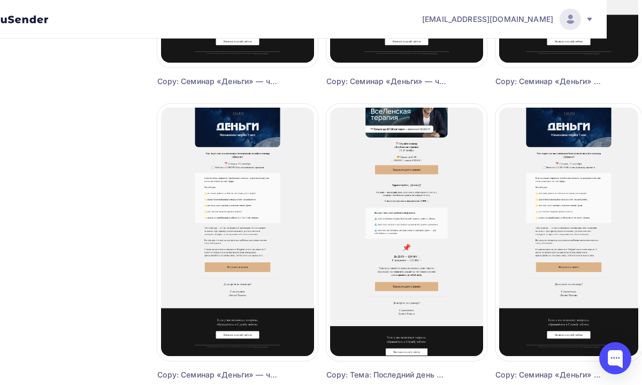
scroll to position [915, 36]
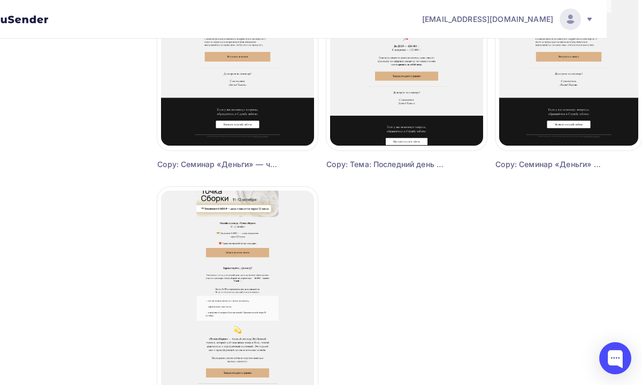
scroll to position [1035, 36]
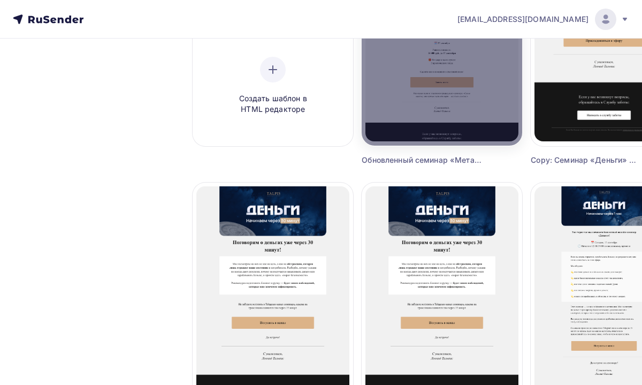
scroll to position [259, 0]
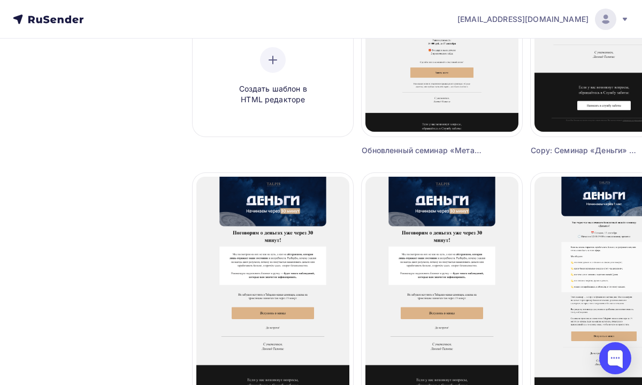
click at [347, 3] on nav "[EMAIL_ADDRESS][DOMAIN_NAME] Аккаунт Тарифы Выйти" at bounding box center [321, 19] width 642 height 39
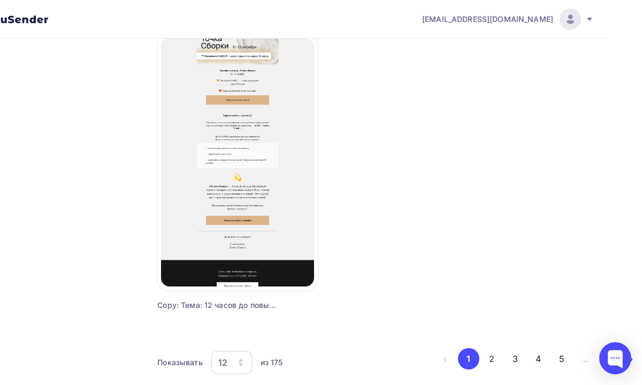
scroll to position [1300, 36]
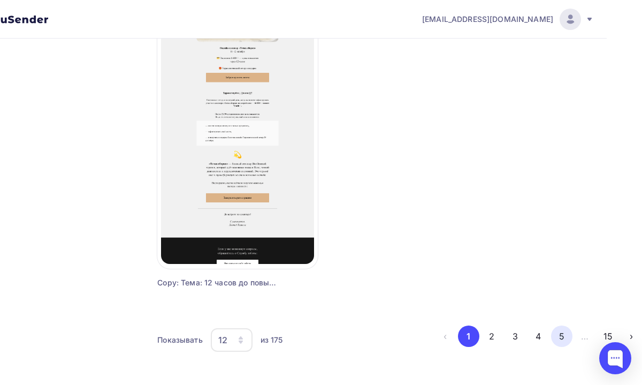
click at [559, 330] on button "5" at bounding box center [561, 335] width 21 height 21
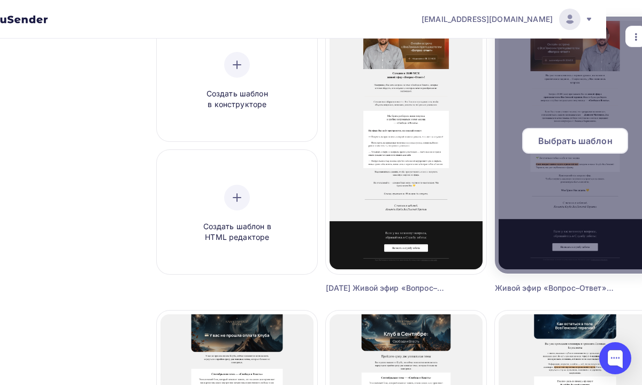
scroll to position [32, 36]
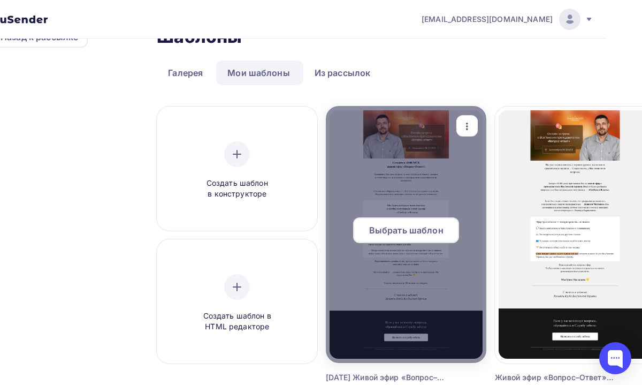
click at [464, 128] on icon "button" at bounding box center [467, 126] width 13 height 13
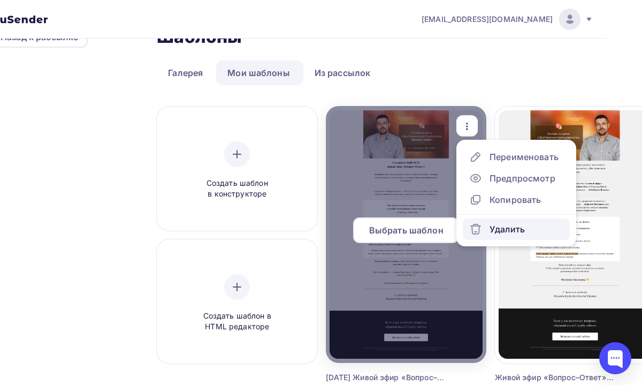
click at [478, 225] on icon at bounding box center [475, 229] width 13 height 13
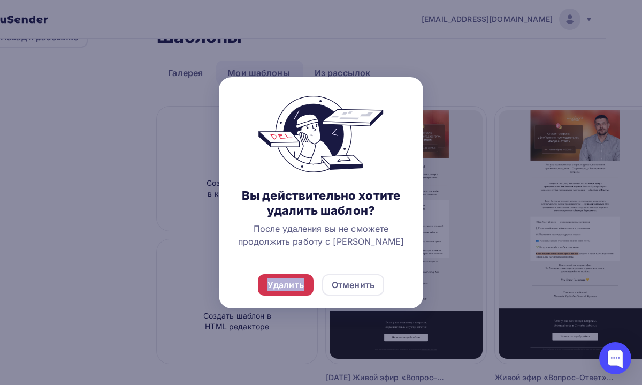
click at [302, 278] on div "Удалить" at bounding box center [286, 284] width 36 height 13
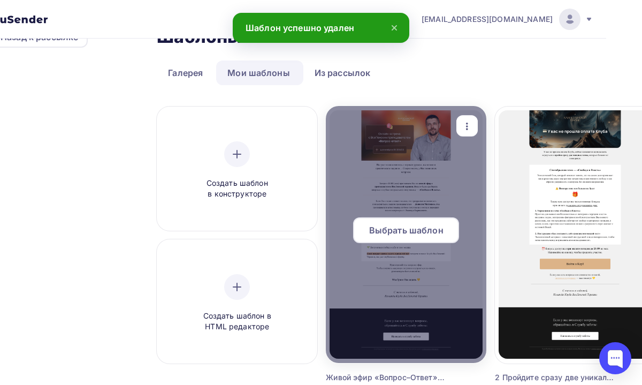
click at [466, 124] on icon "button" at bounding box center [467, 126] width 13 height 13
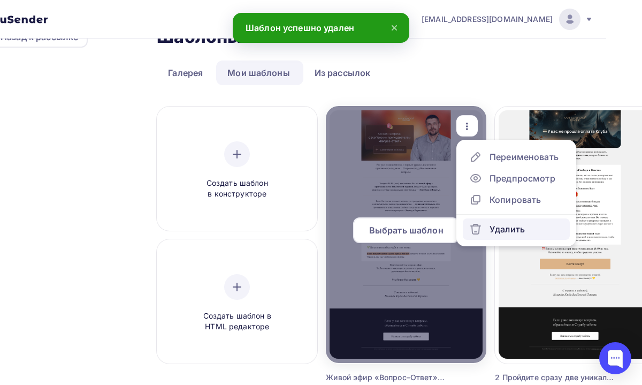
click at [491, 229] on div "Удалить" at bounding box center [507, 229] width 35 height 13
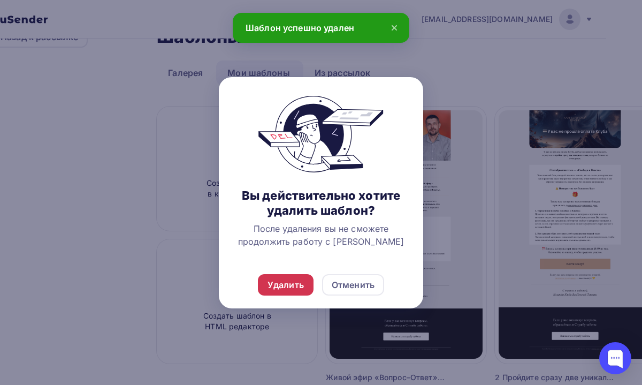
click at [270, 292] on div "Удалить" at bounding box center [286, 284] width 56 height 21
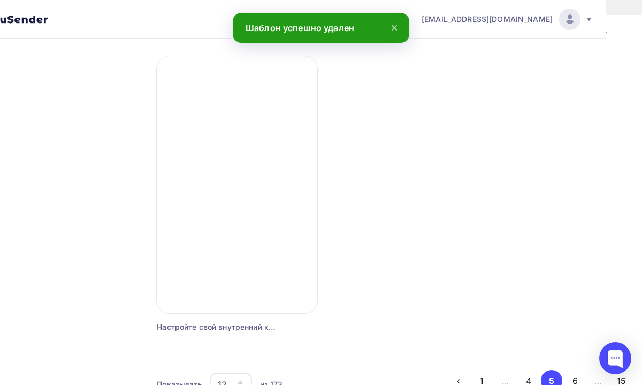
scroll to position [1300, 36]
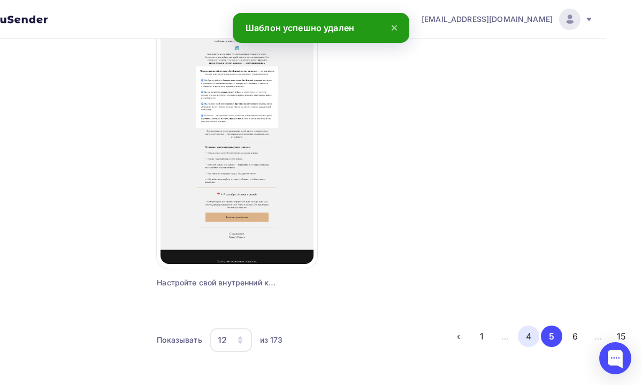
click at [532, 330] on button "4" at bounding box center [528, 335] width 21 height 21
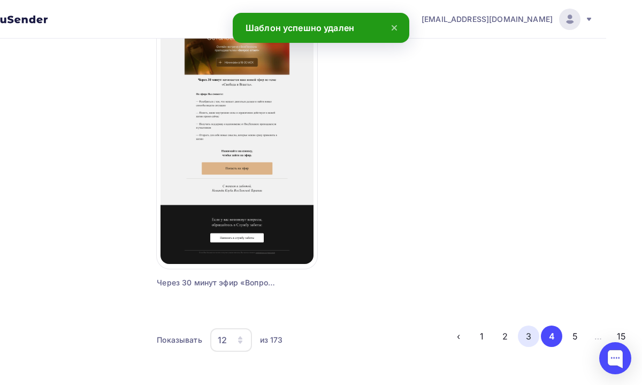
click at [526, 335] on button "3" at bounding box center [528, 335] width 21 height 21
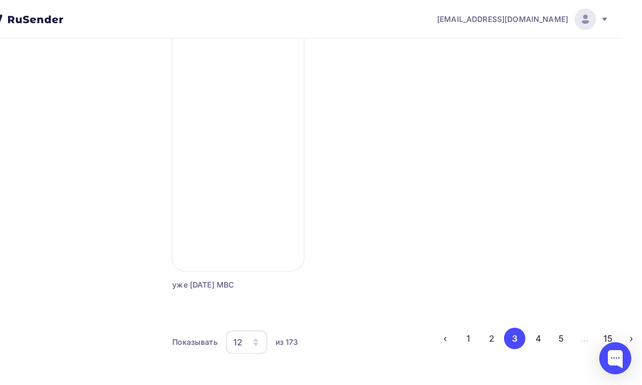
scroll to position [1300, 21]
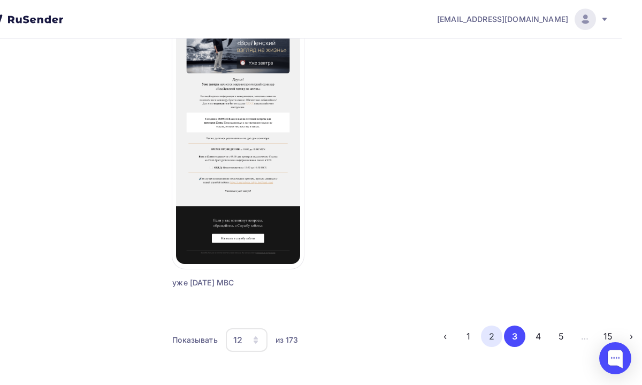
click at [487, 338] on button "2" at bounding box center [491, 335] width 21 height 21
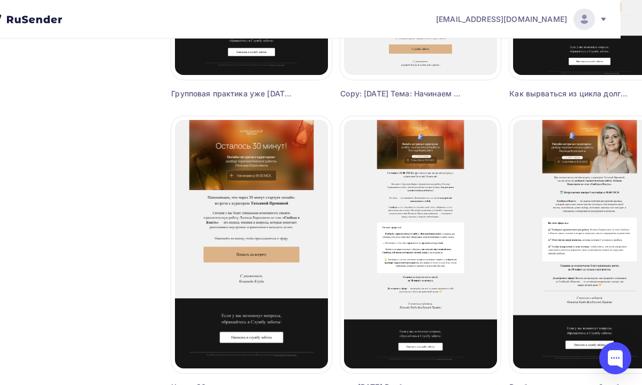
scroll to position [598, 21]
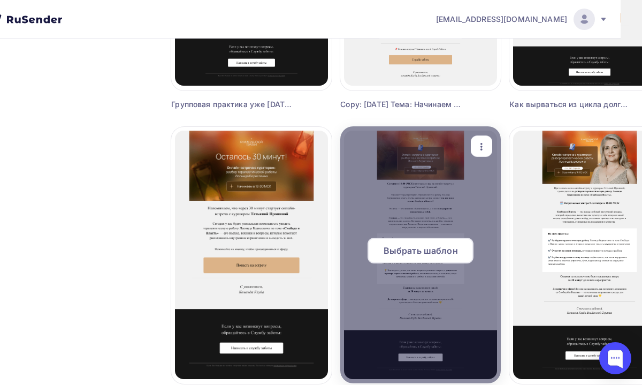
click at [476, 150] on icon "button" at bounding box center [481, 146] width 13 height 13
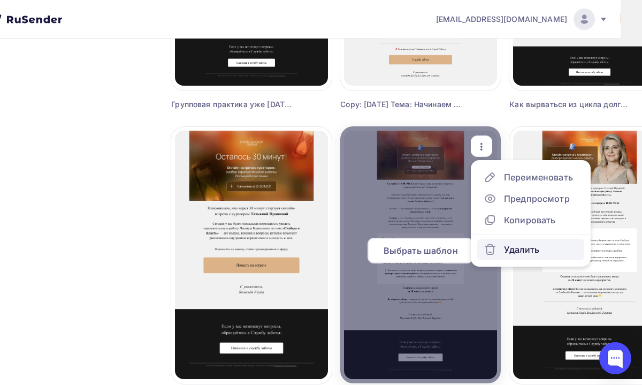
click at [501, 244] on div "Удалить" at bounding box center [512, 249] width 56 height 13
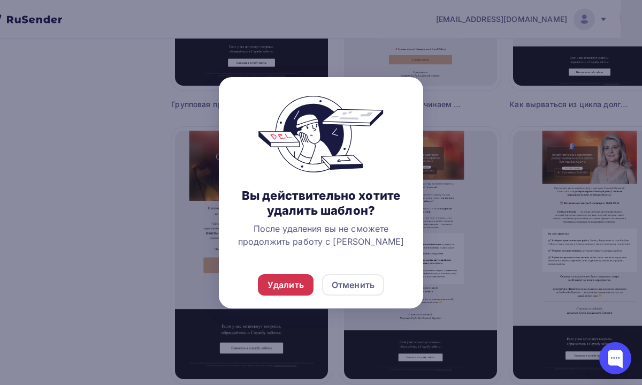
click at [304, 276] on div "Удалить" at bounding box center [286, 284] width 56 height 21
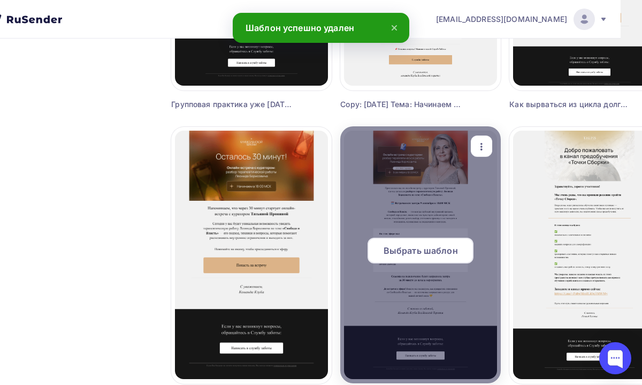
click at [483, 150] on icon "button" at bounding box center [481, 146] width 13 height 13
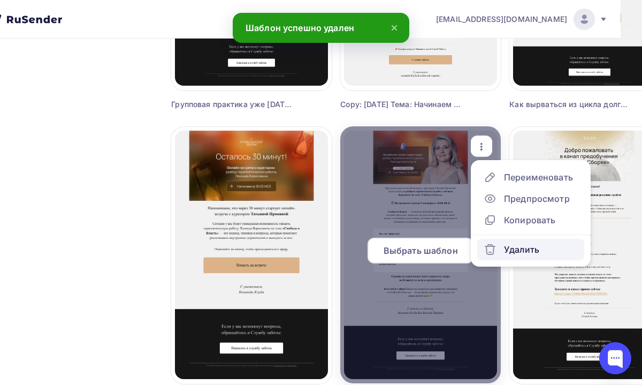
click at [504, 244] on div "Удалить" at bounding box center [512, 249] width 56 height 13
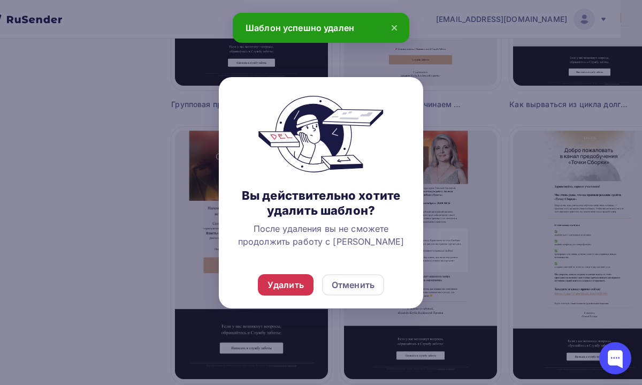
click at [279, 285] on div "Удалить" at bounding box center [286, 284] width 36 height 13
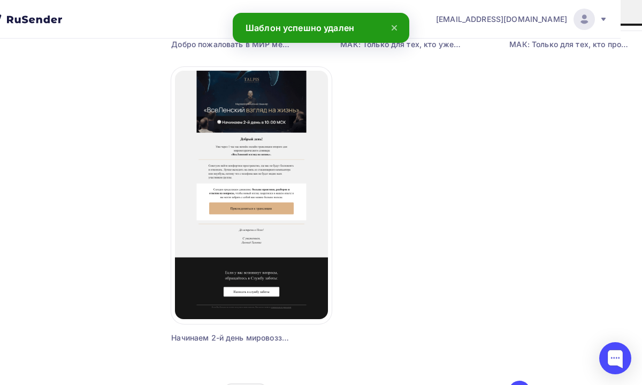
scroll to position [1300, 21]
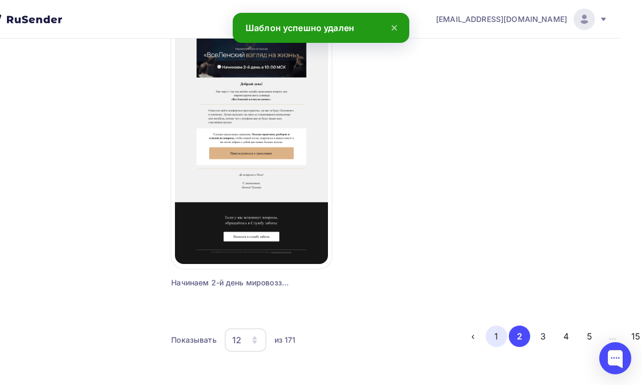
click at [498, 334] on button "1" at bounding box center [496, 335] width 21 height 21
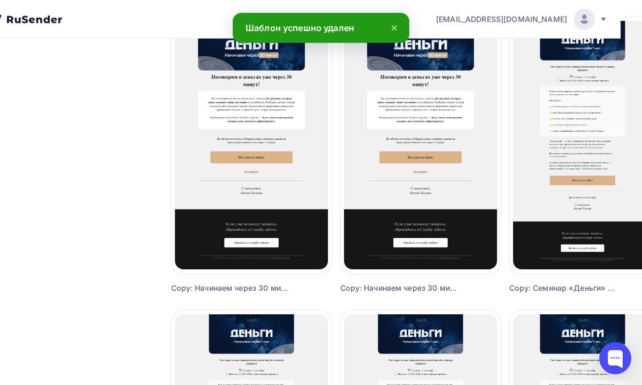
scroll to position [0, 21]
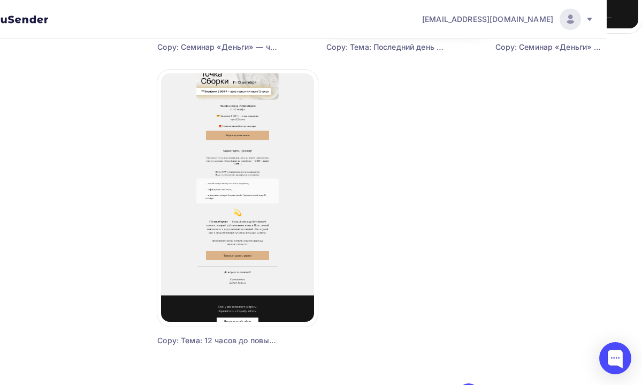
scroll to position [1300, 36]
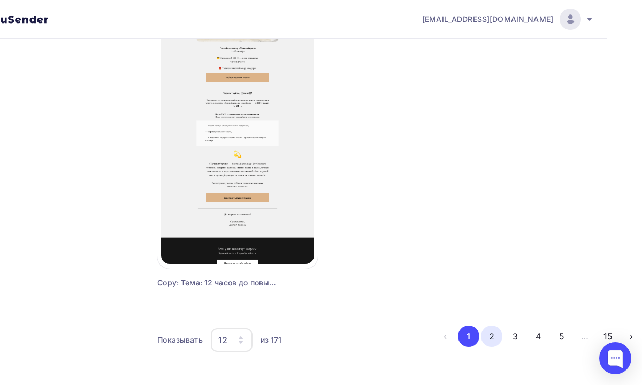
click at [490, 335] on button "2" at bounding box center [491, 335] width 21 height 21
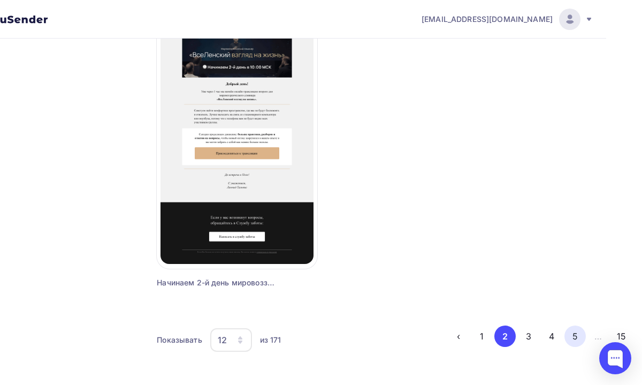
click at [577, 337] on button "5" at bounding box center [575, 335] width 21 height 21
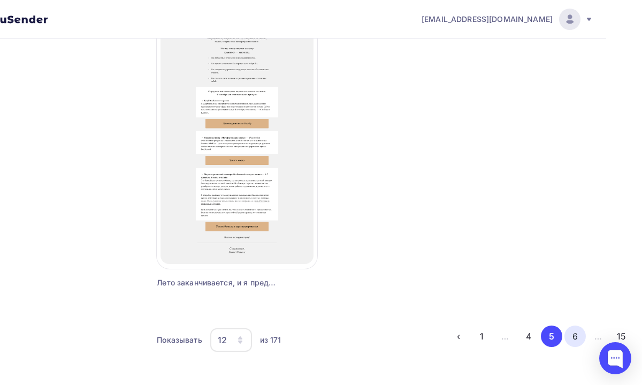
click at [578, 336] on button "6" at bounding box center [575, 335] width 21 height 21
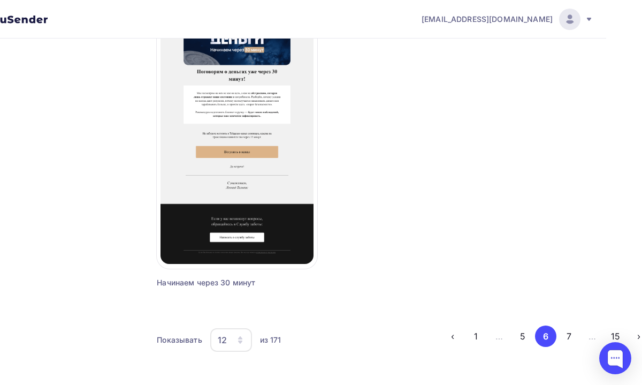
click at [578, 336] on button "7" at bounding box center [569, 335] width 21 height 21
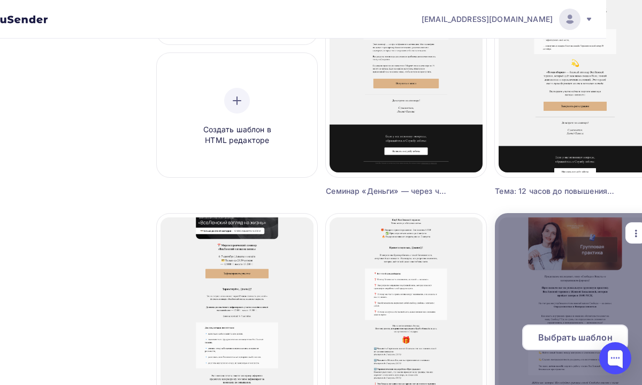
scroll to position [218, 50]
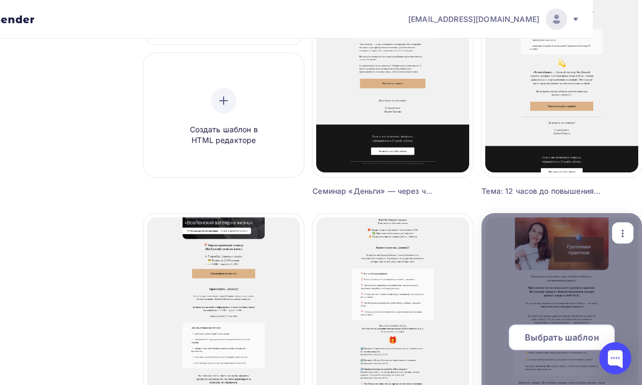
click at [619, 235] on icon "button" at bounding box center [623, 233] width 13 height 13
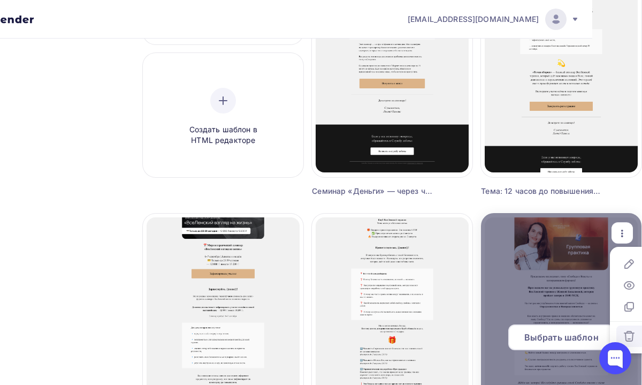
click at [625, 338] on icon at bounding box center [629, 336] width 13 height 13
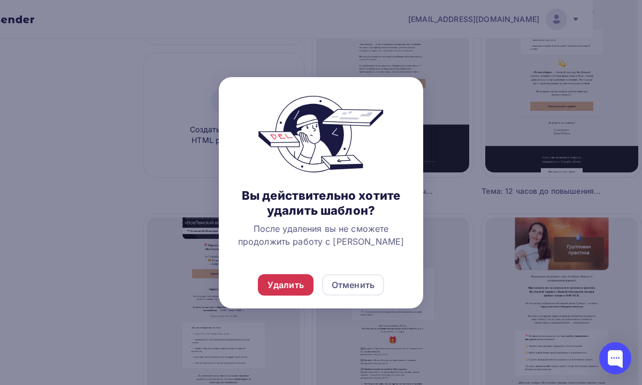
click at [304, 283] on div "Удалить" at bounding box center [286, 284] width 56 height 21
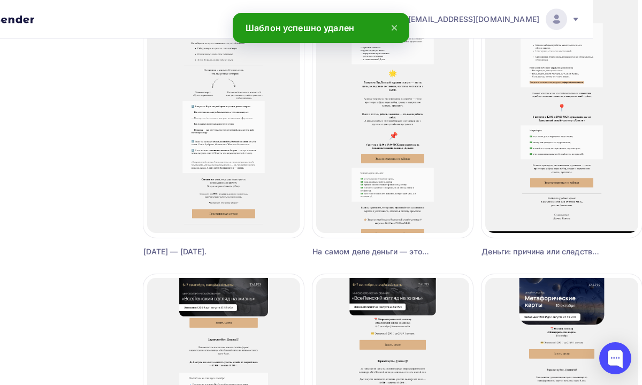
scroll to position [1300, 50]
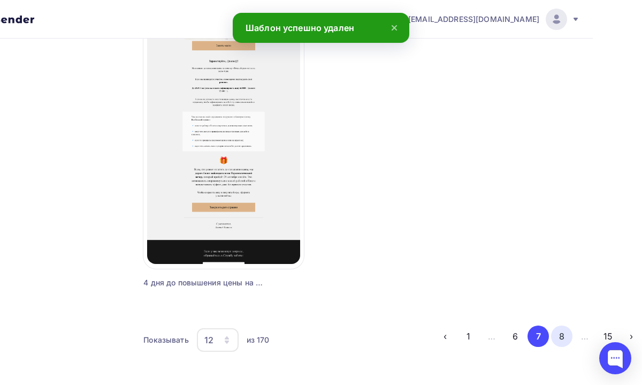
click at [558, 343] on button "8" at bounding box center [561, 335] width 21 height 21
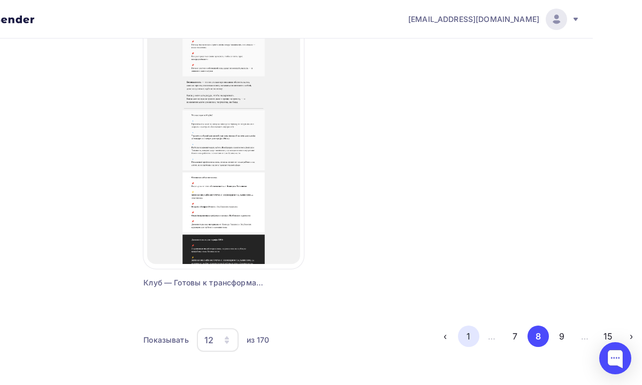
click at [471, 338] on button "1" at bounding box center [468, 335] width 21 height 21
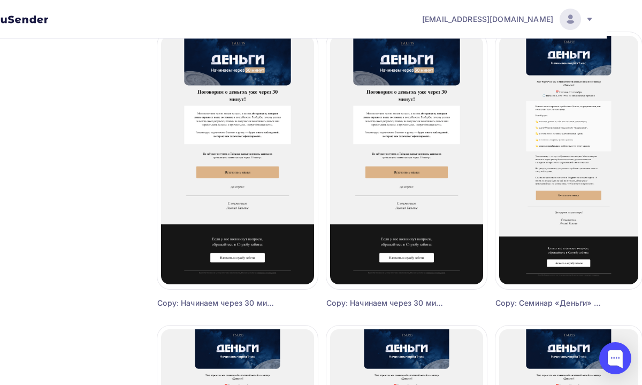
scroll to position [0, 36]
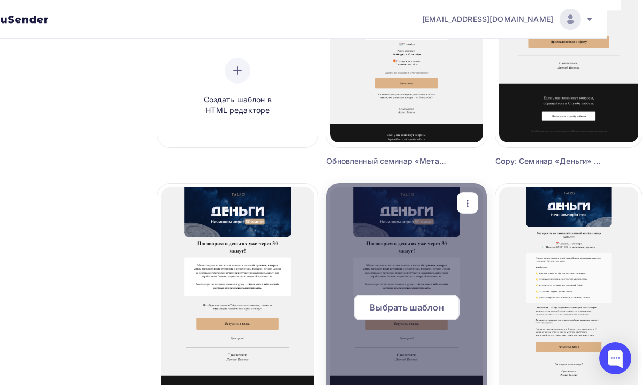
scroll to position [0, 36]
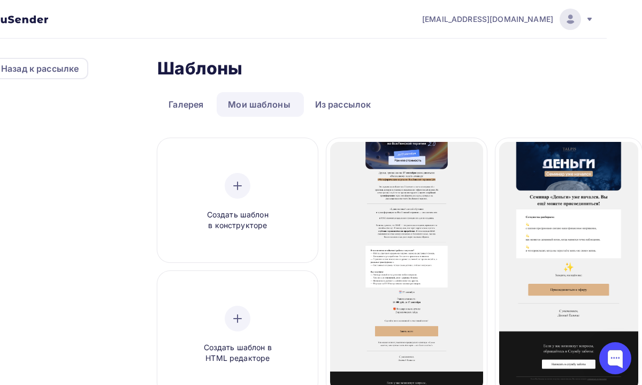
click at [588, 24] on div "[EMAIL_ADDRESS][DOMAIN_NAME]" at bounding box center [508, 19] width 172 height 21
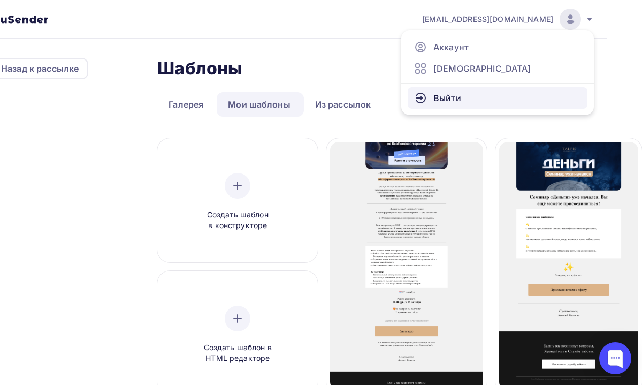
click at [530, 92] on link "Выйти" at bounding box center [498, 97] width 180 height 21
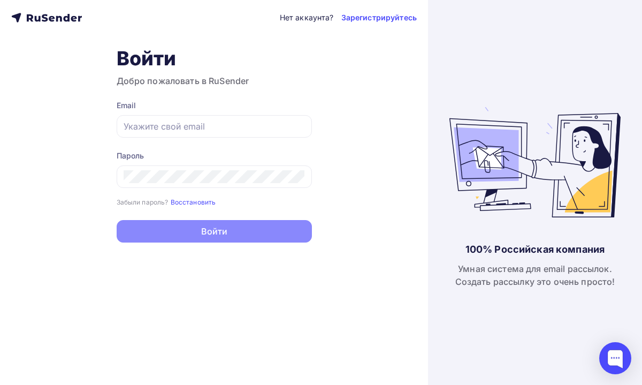
type input "[EMAIL_ADDRESS][DOMAIN_NAME]"
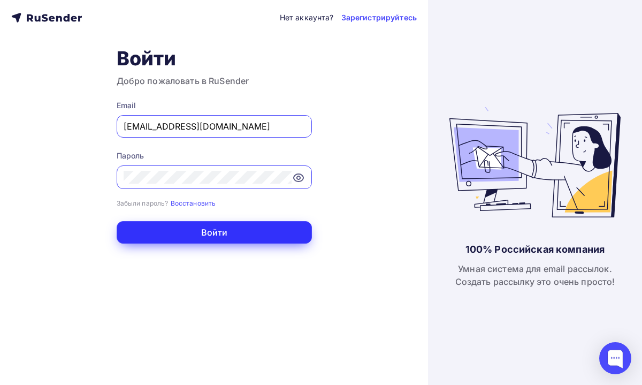
click at [268, 233] on button "Войти" at bounding box center [214, 232] width 195 height 22
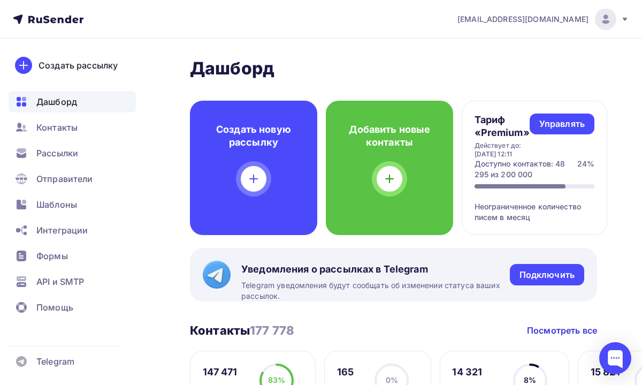
scroll to position [31, 0]
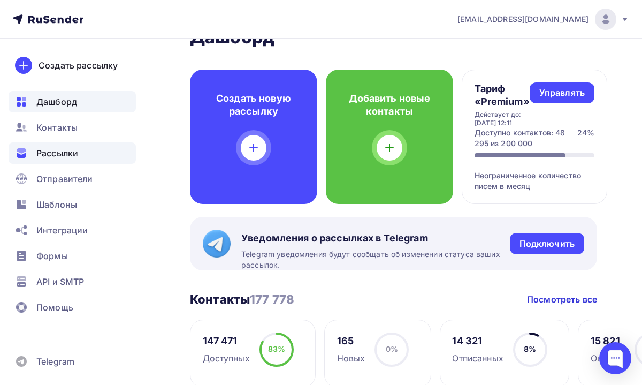
click at [69, 149] on span "Рассылки" at bounding box center [57, 153] width 42 height 13
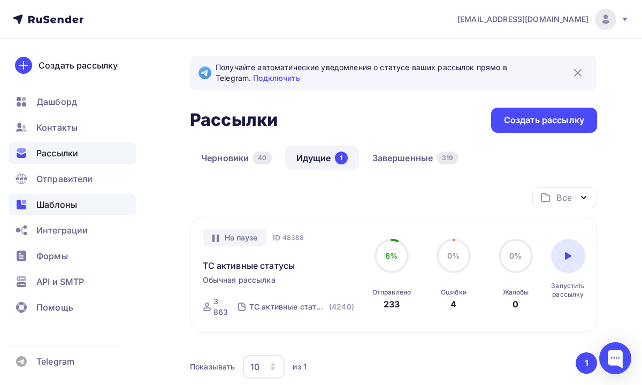
click at [71, 206] on span "Шаблоны" at bounding box center [56, 204] width 41 height 13
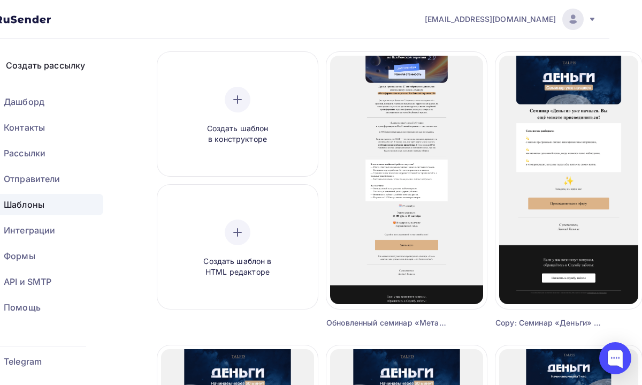
scroll to position [0, 33]
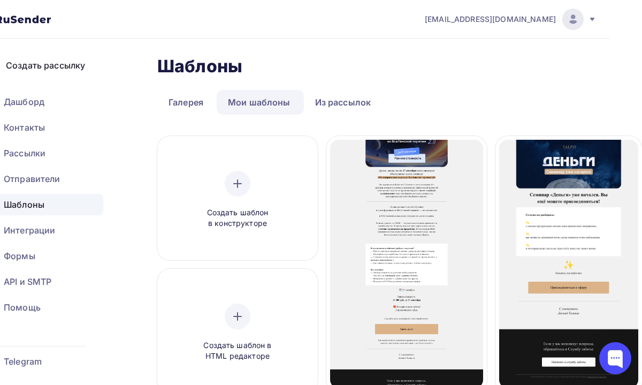
click at [335, 37] on nav "[EMAIL_ADDRESS][DOMAIN_NAME] Аккаунт Тарифы Выйти Создать рассылку [GEOGRAPHIC_…" at bounding box center [288, 19] width 642 height 39
click at [179, 24] on nav "[EMAIL_ADDRESS][DOMAIN_NAME] Аккаунт Тарифы Выйти Создать рассылку [GEOGRAPHIC_…" at bounding box center [288, 19] width 642 height 39
click at [50, 170] on div "Отправители" at bounding box center [39, 178] width 127 height 21
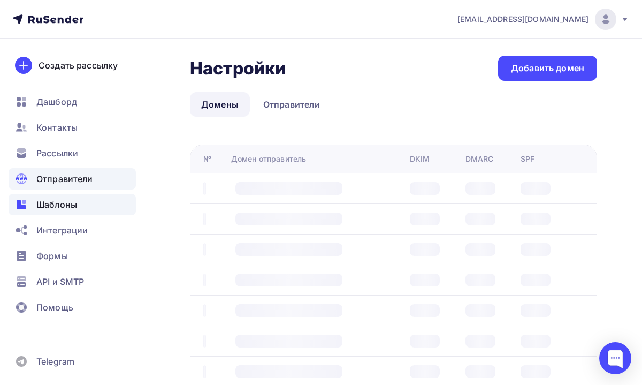
click at [39, 207] on span "Шаблоны" at bounding box center [56, 204] width 41 height 13
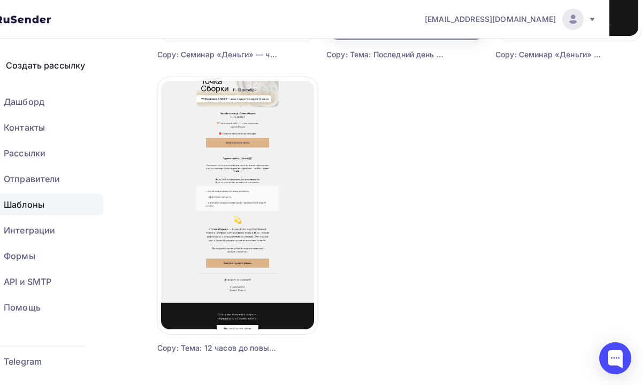
scroll to position [1321, 33]
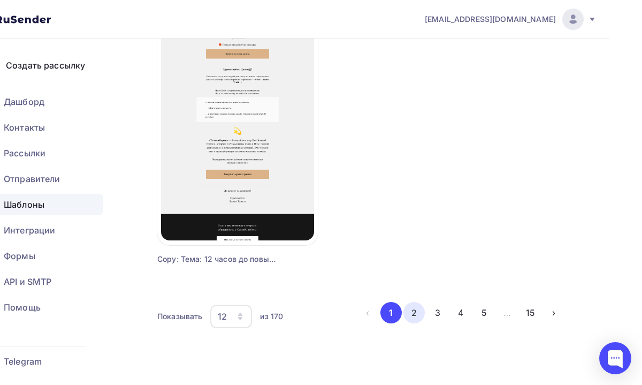
click at [408, 317] on button "2" at bounding box center [414, 312] width 21 height 21
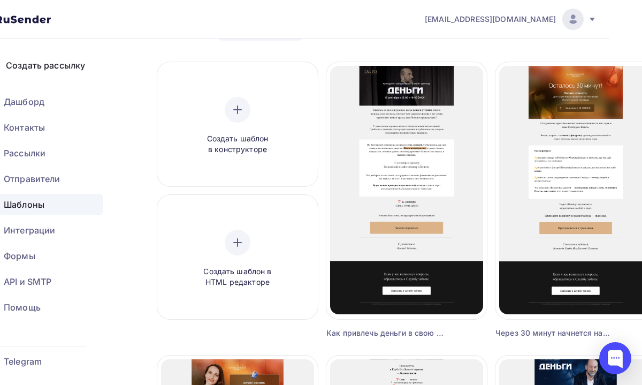
scroll to position [0, 33]
